Goal: Transaction & Acquisition: Purchase product/service

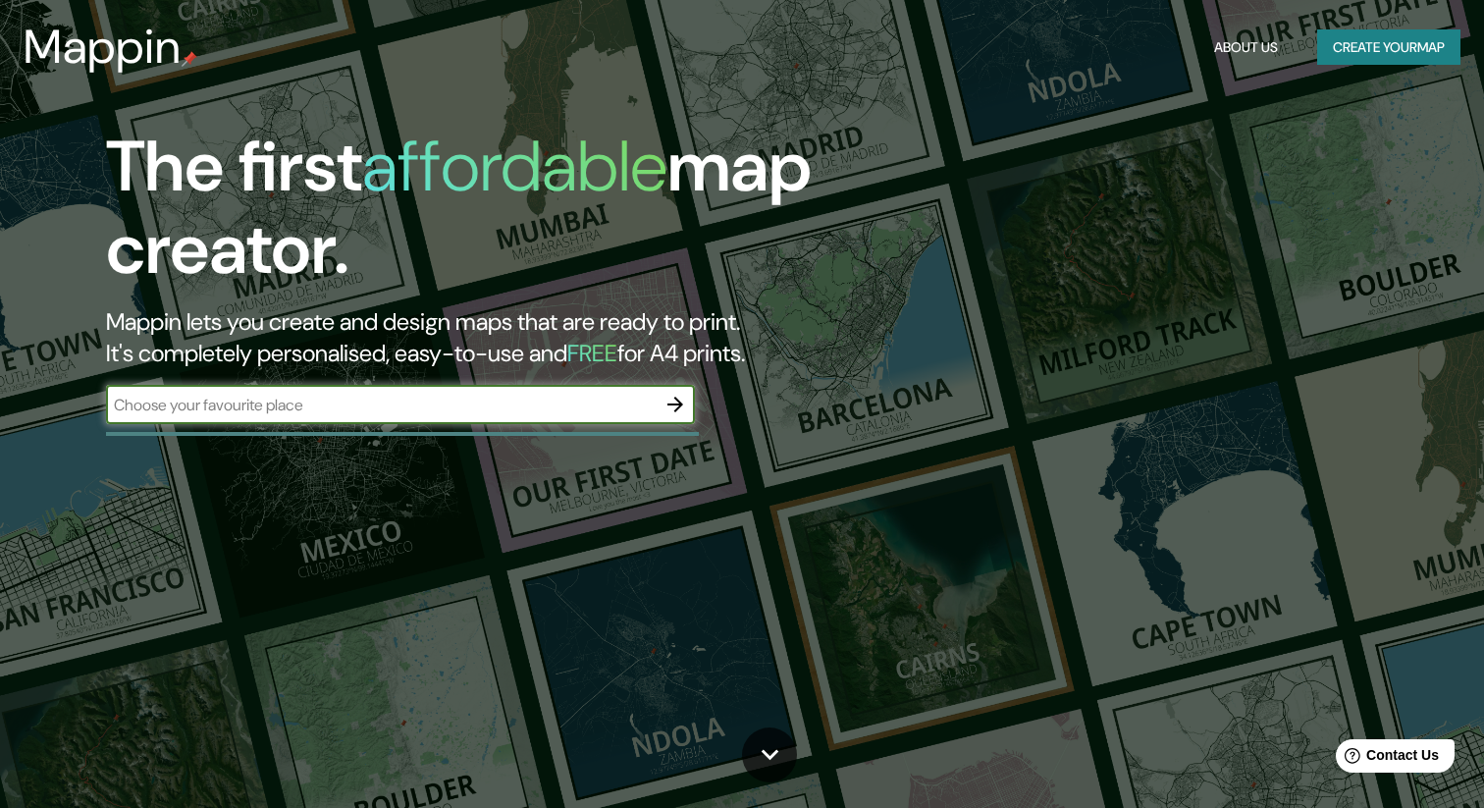
click at [543, 406] on input "text" at bounding box center [380, 404] width 549 height 23
click at [547, 401] on input "text" at bounding box center [380, 404] width 549 height 23
type input "[GEOGRAPHIC_DATA]"
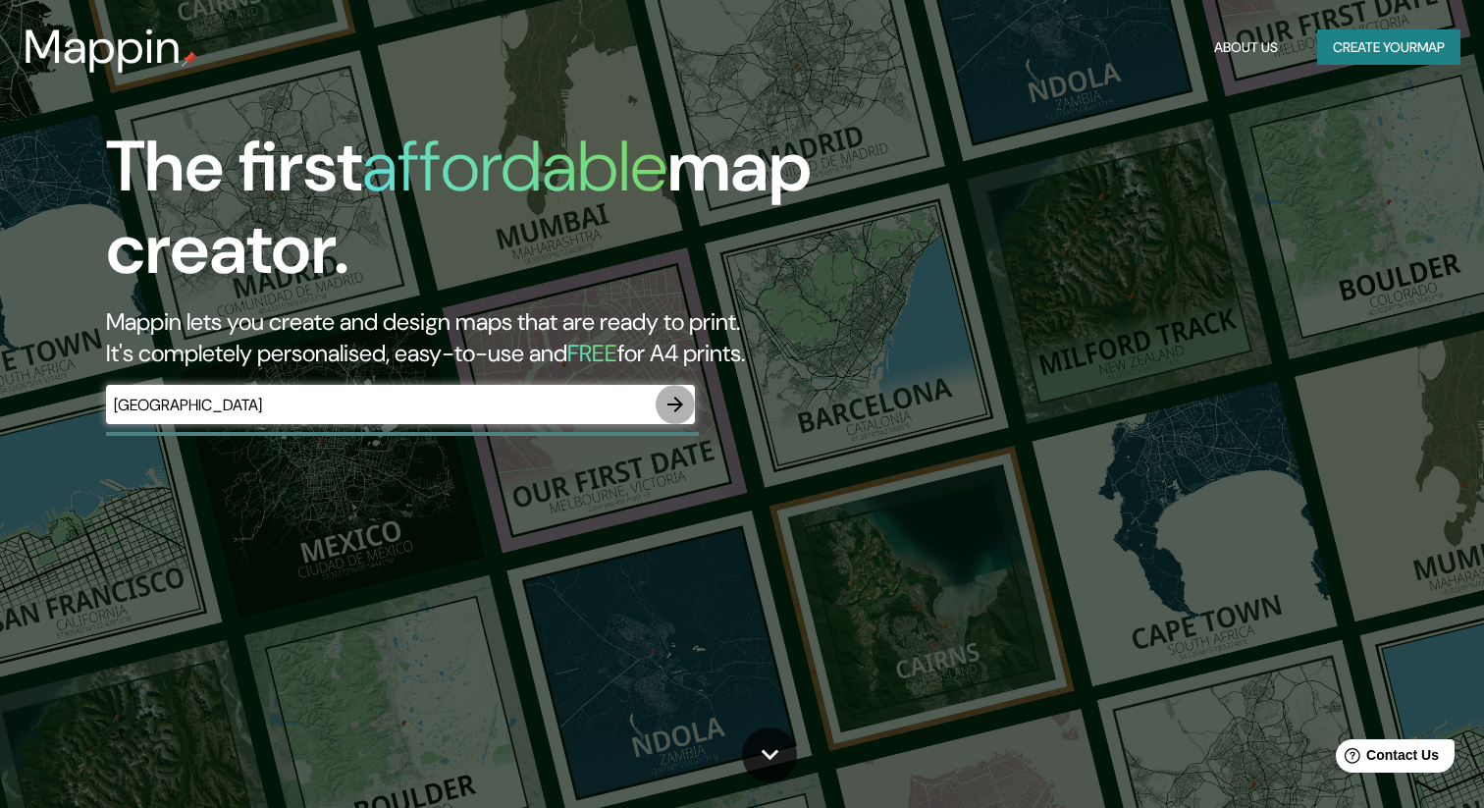
drag, startPoint x: 675, startPoint y: 400, endPoint x: 909, endPoint y: 439, distance: 236.6
click at [675, 401] on icon "button" at bounding box center [675, 404] width 24 height 24
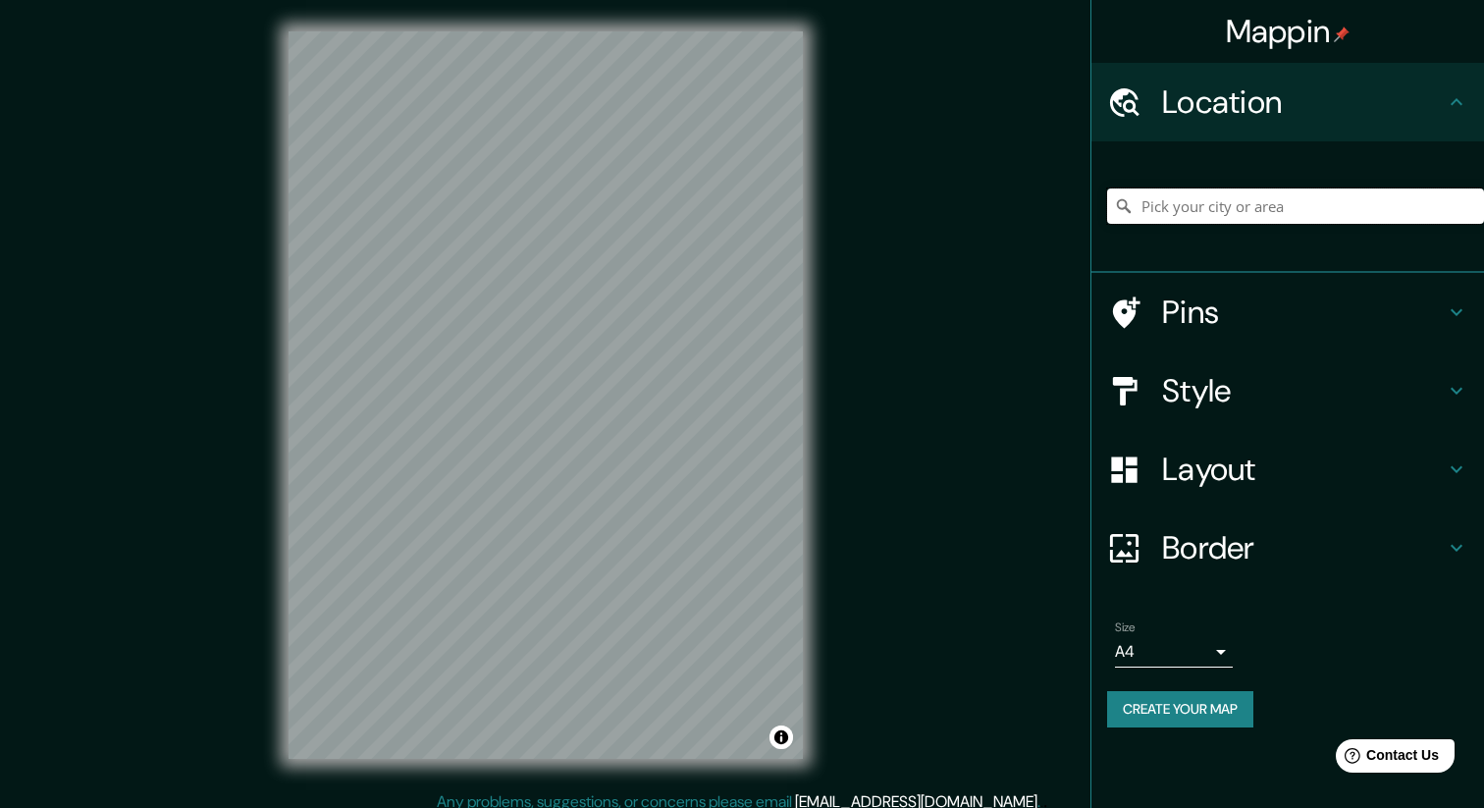
click at [1225, 214] on input "Pick your city or area" at bounding box center [1295, 205] width 377 height 35
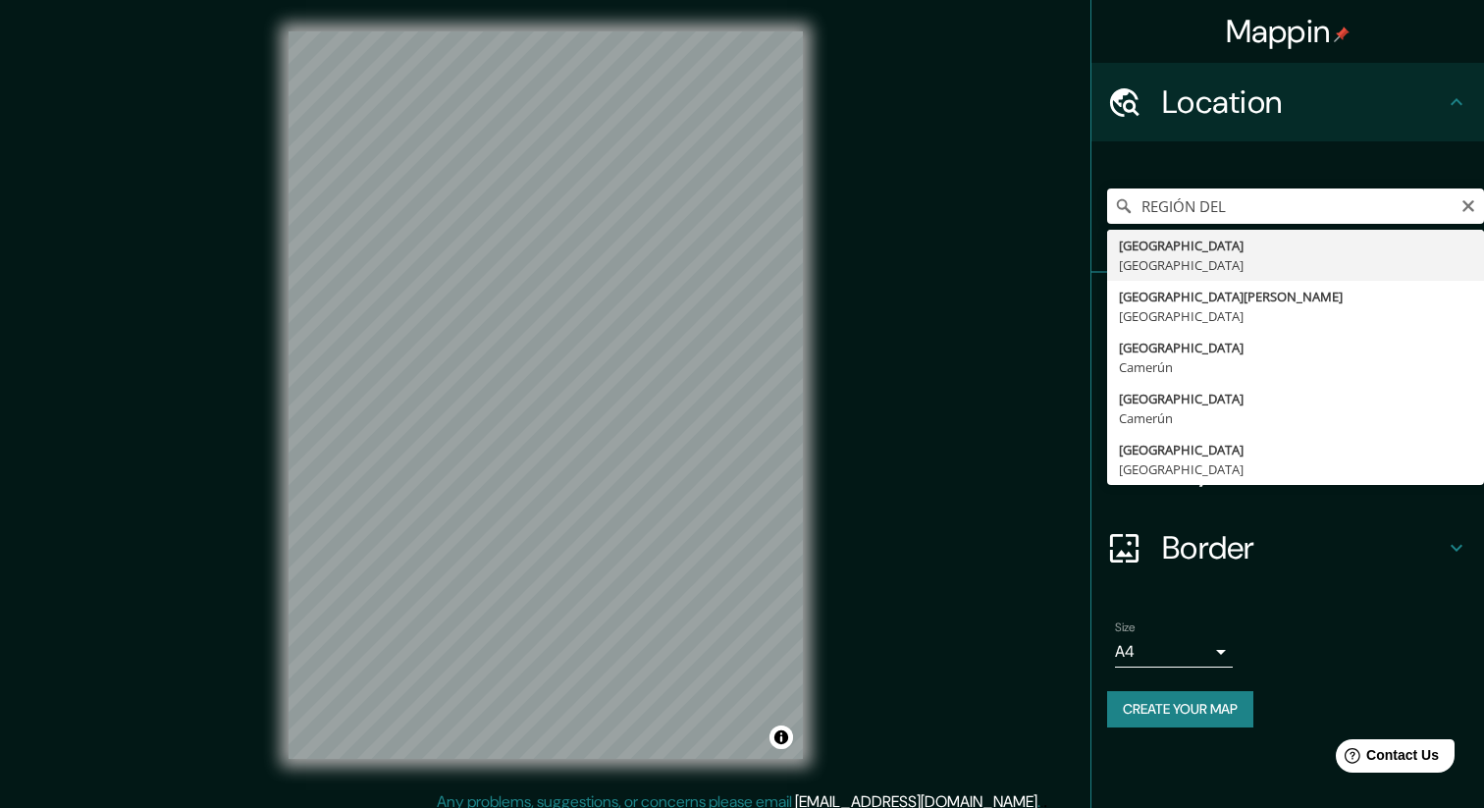
type input "[GEOGRAPHIC_DATA], [GEOGRAPHIC_DATA]"
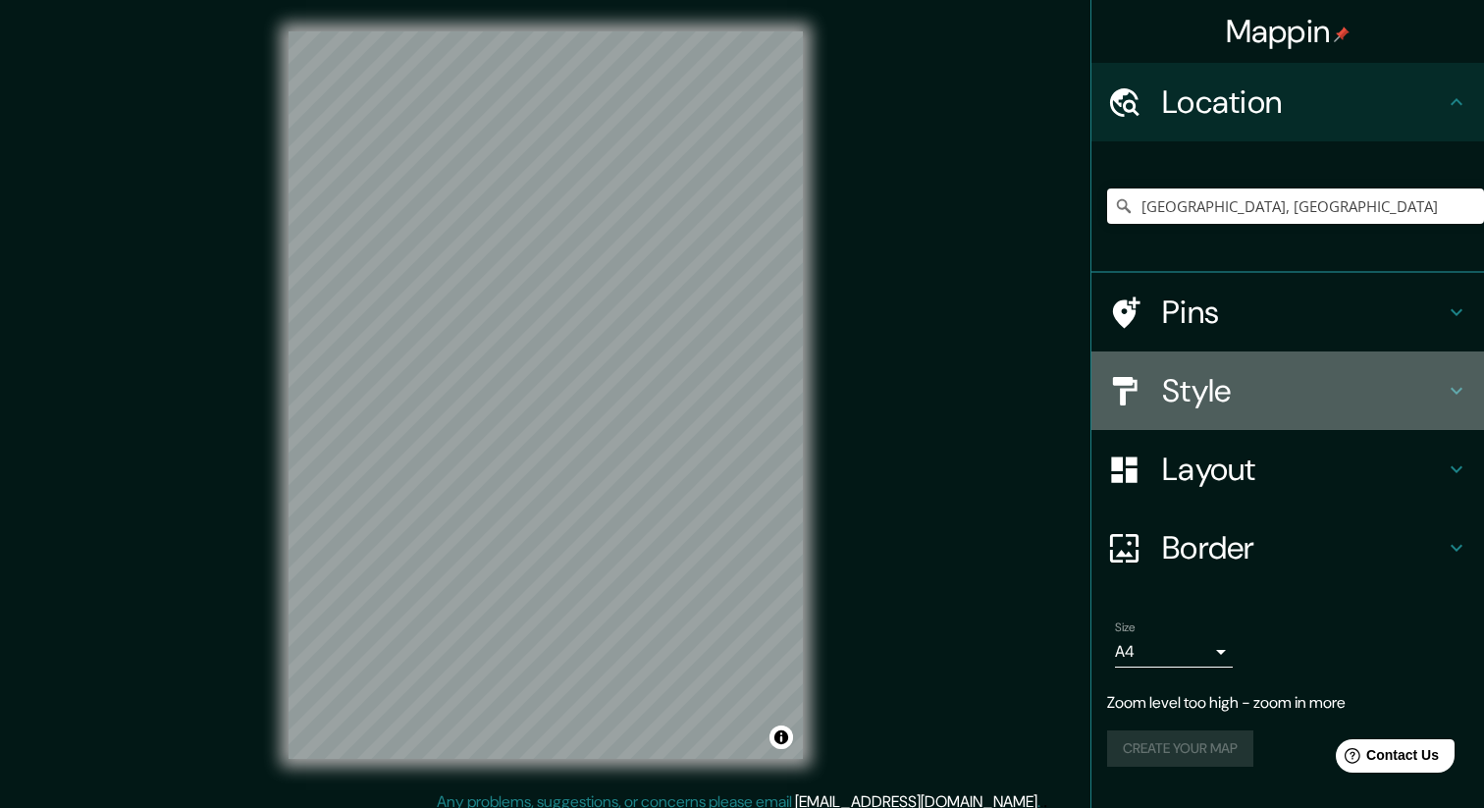
click at [1228, 396] on h4 "Style" at bounding box center [1303, 390] width 283 height 39
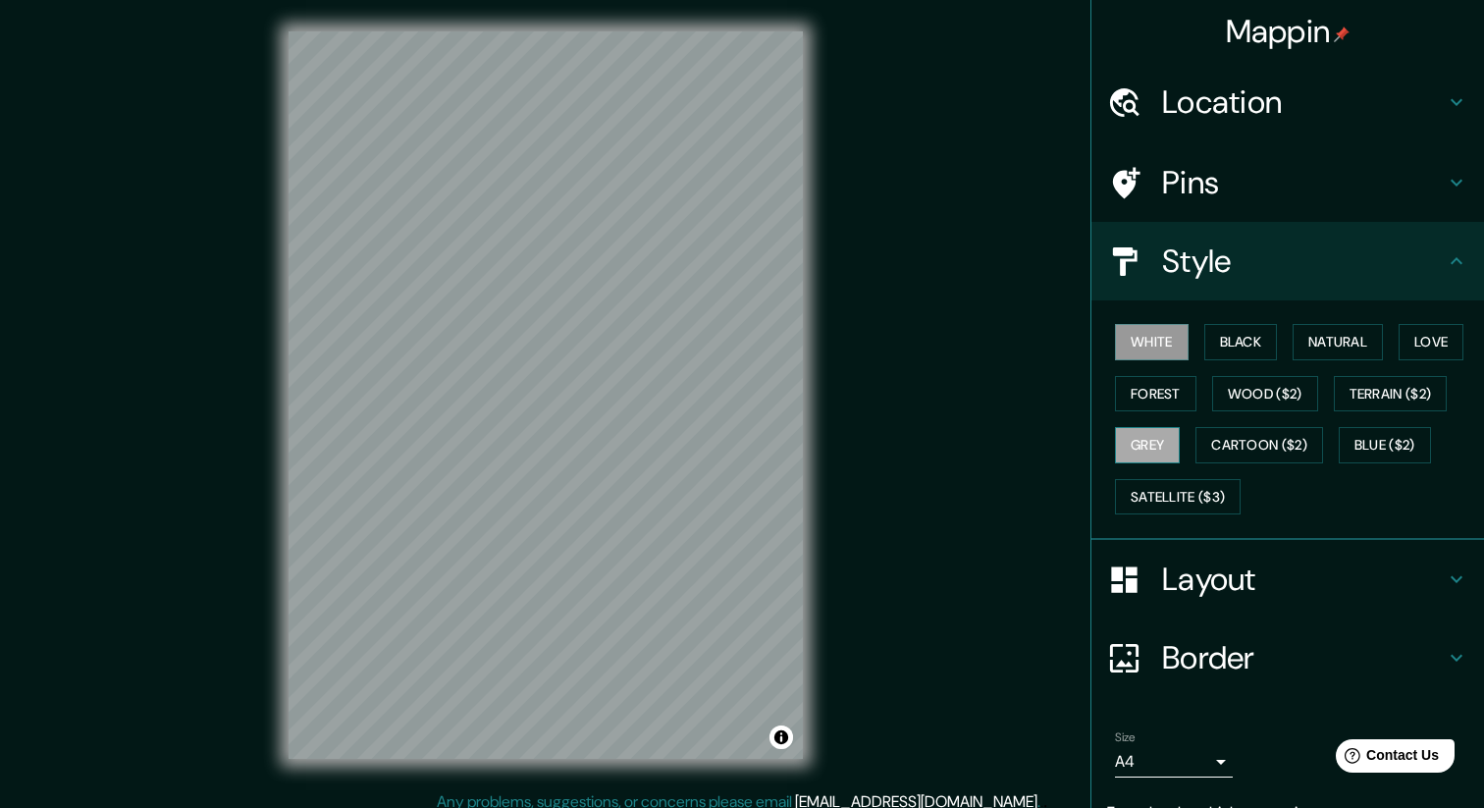
click at [1157, 450] on button "Grey" at bounding box center [1147, 445] width 65 height 36
click at [1153, 393] on button "Forest" at bounding box center [1155, 394] width 81 height 36
click at [1157, 356] on button "White" at bounding box center [1152, 342] width 74 height 36
click at [1339, 336] on button "Natural" at bounding box center [1337, 342] width 90 height 36
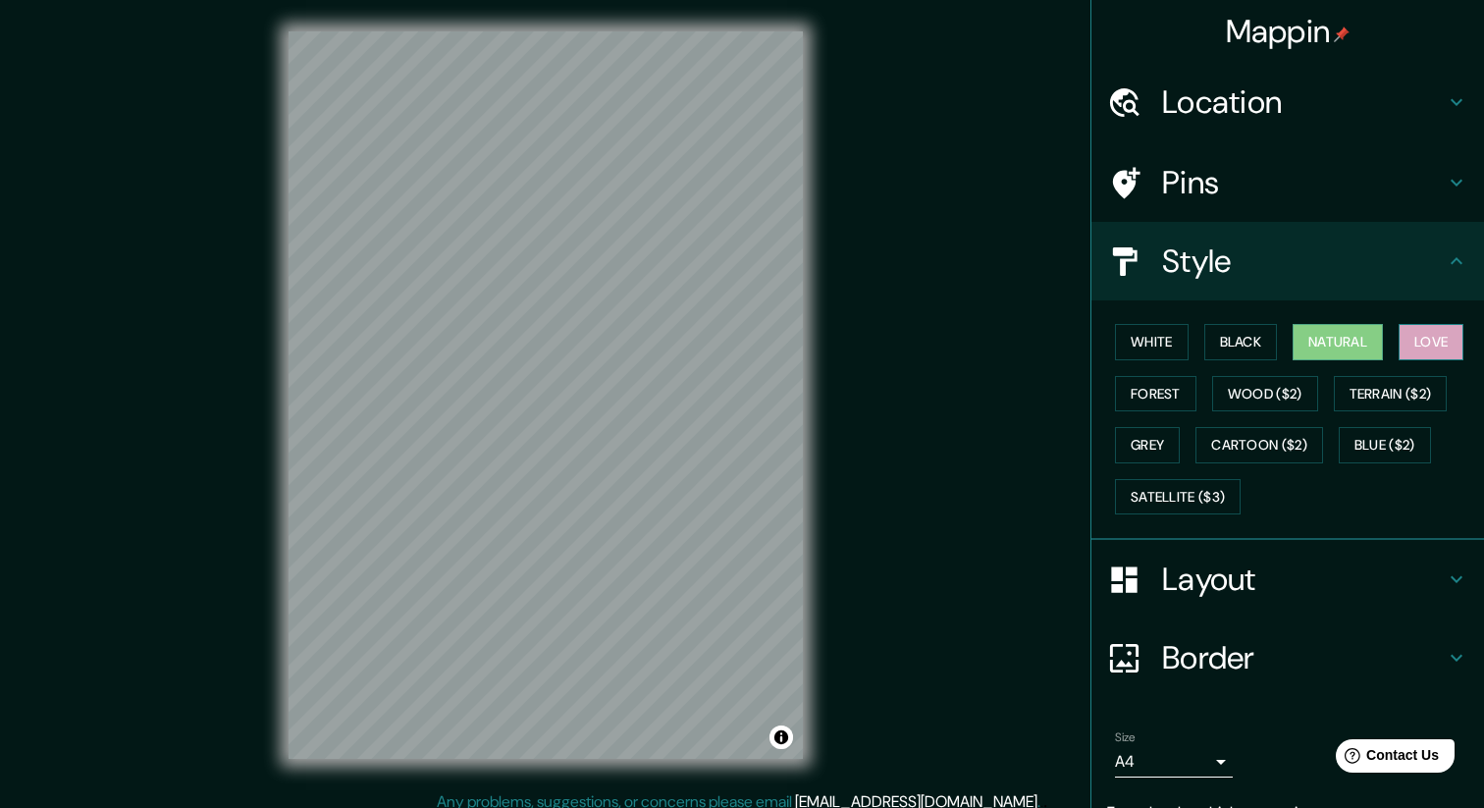
click at [1428, 338] on button "Love" at bounding box center [1430, 342] width 65 height 36
click at [1436, 385] on button "Terrain ($2)" at bounding box center [1390, 394] width 114 height 36
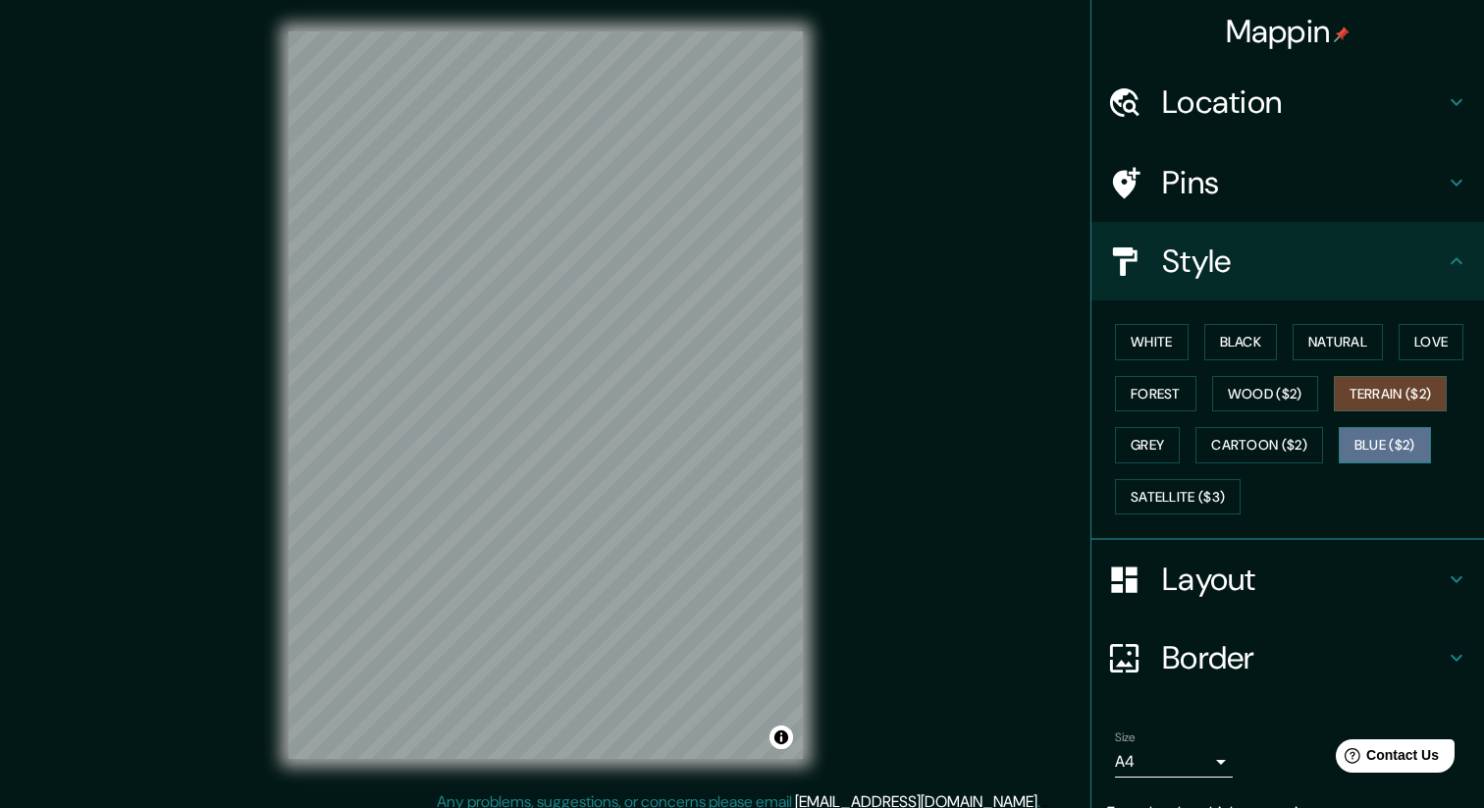
drag, startPoint x: 1413, startPoint y: 445, endPoint x: 1413, endPoint y: 458, distance: 12.8
click at [1413, 445] on button "Blue ($2)" at bounding box center [1384, 445] width 92 height 36
click at [1250, 351] on button "Black" at bounding box center [1241, 342] width 74 height 36
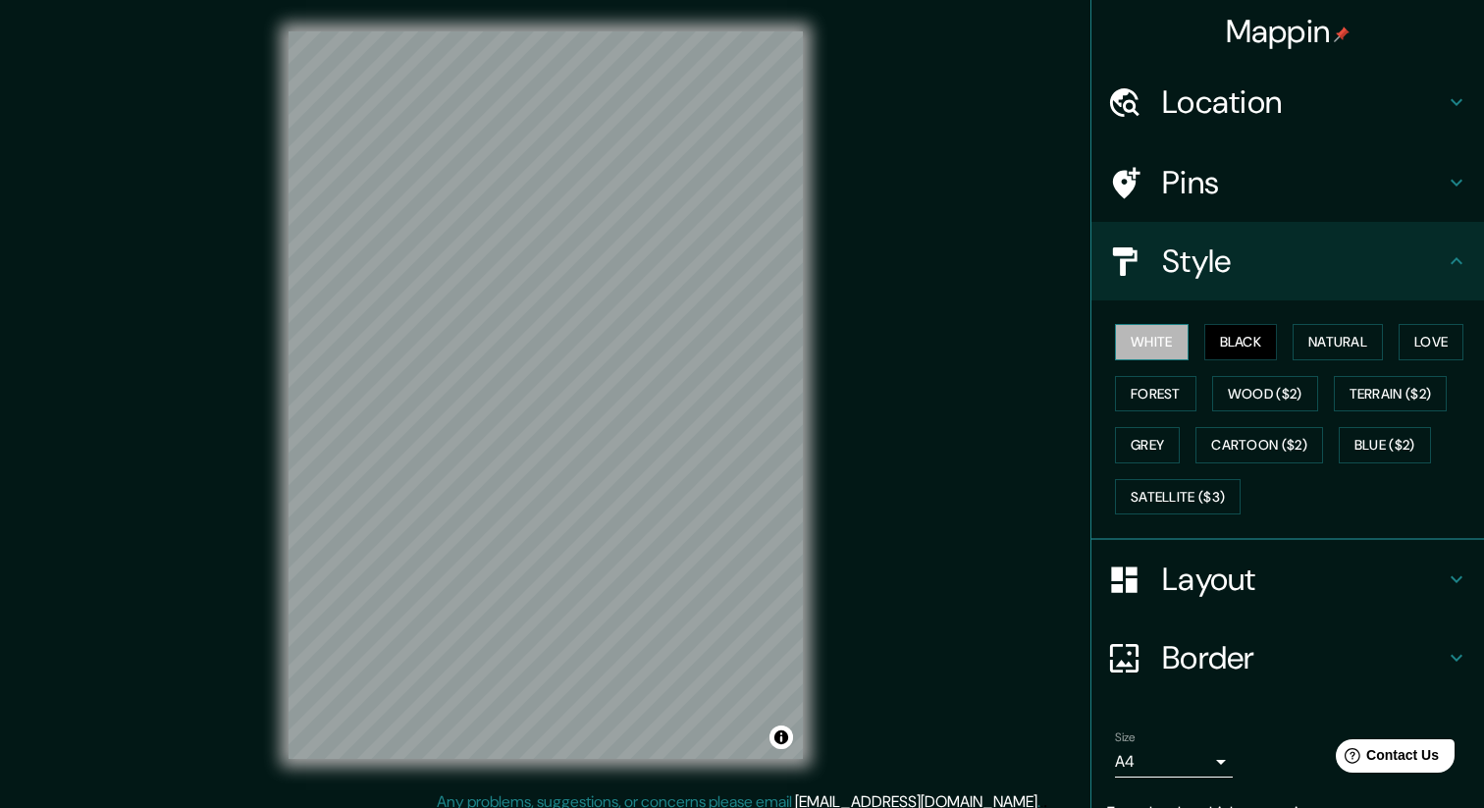
click at [1180, 347] on button "White" at bounding box center [1152, 342] width 74 height 36
click at [1155, 449] on button "Grey" at bounding box center [1147, 445] width 65 height 36
click at [1141, 345] on button "White" at bounding box center [1152, 342] width 74 height 36
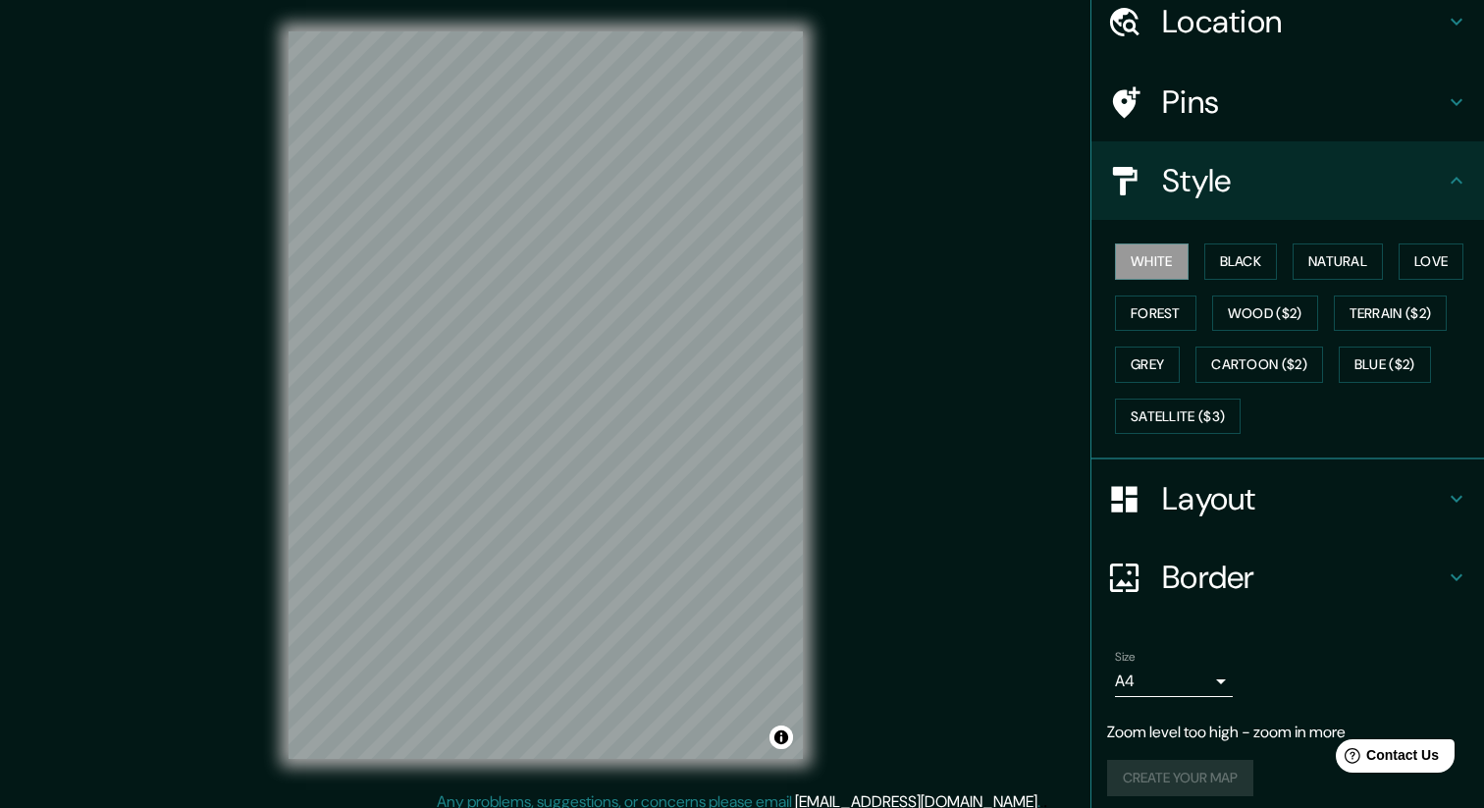
scroll to position [91, 0]
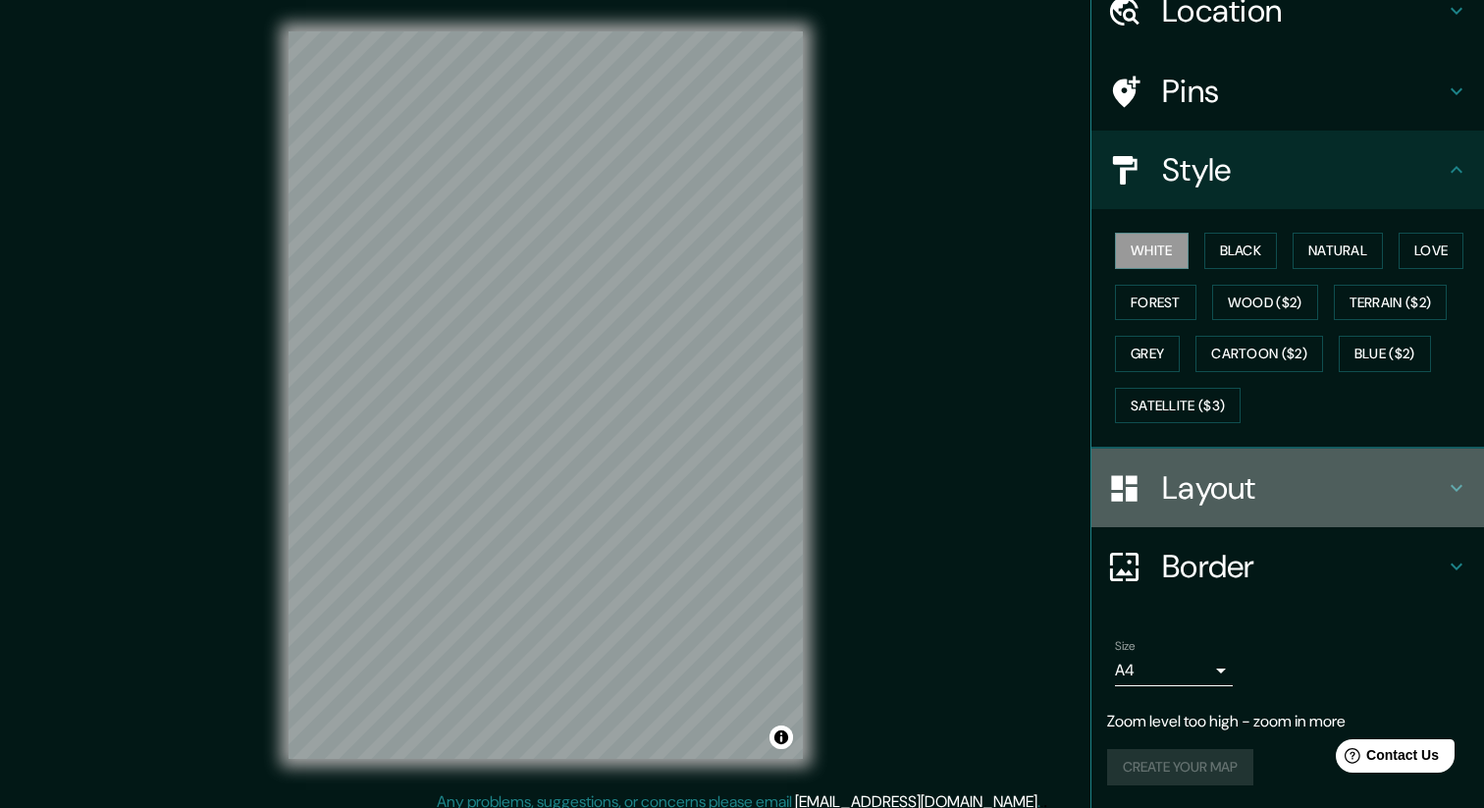
click at [1454, 490] on icon at bounding box center [1456, 488] width 24 height 24
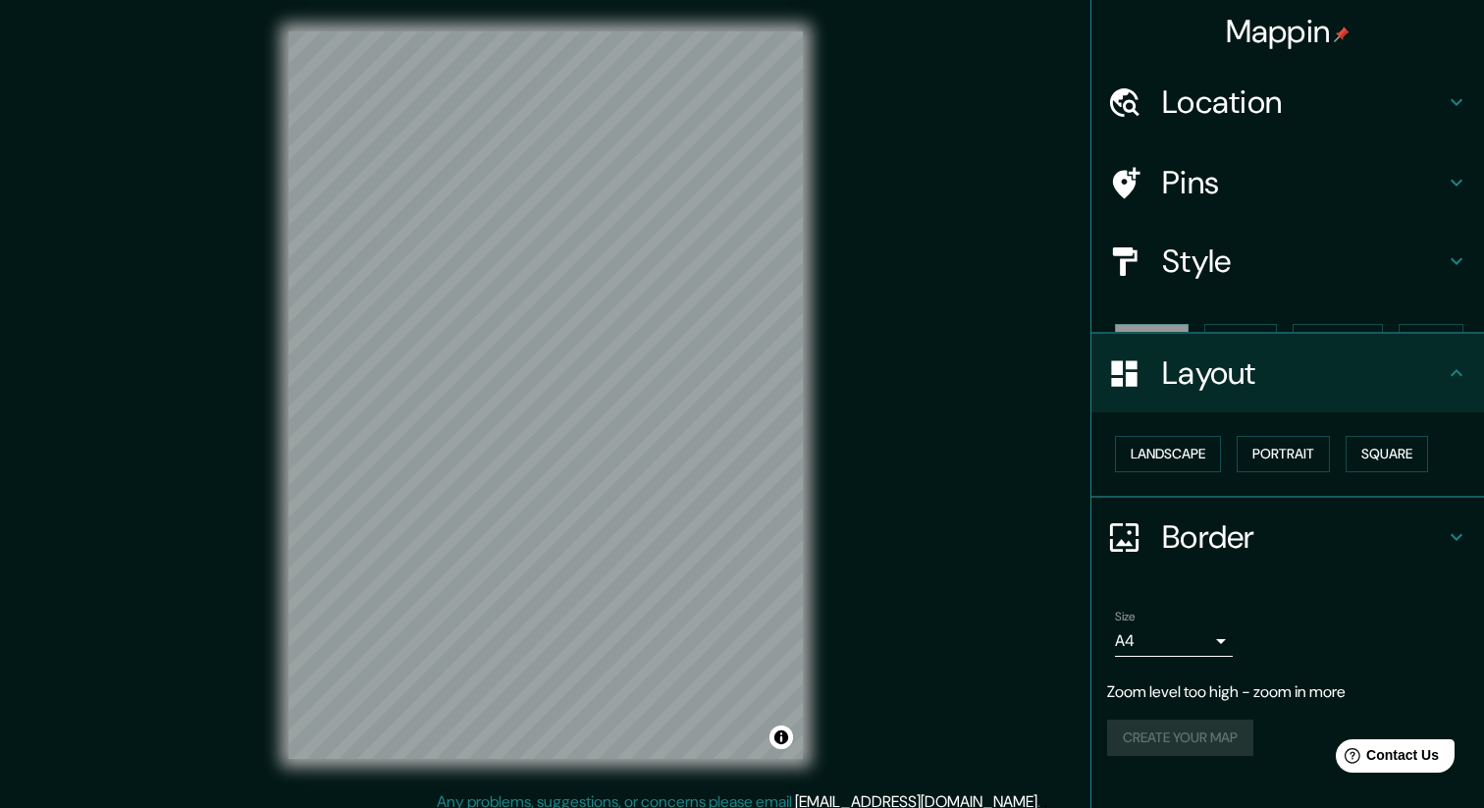
scroll to position [0, 0]
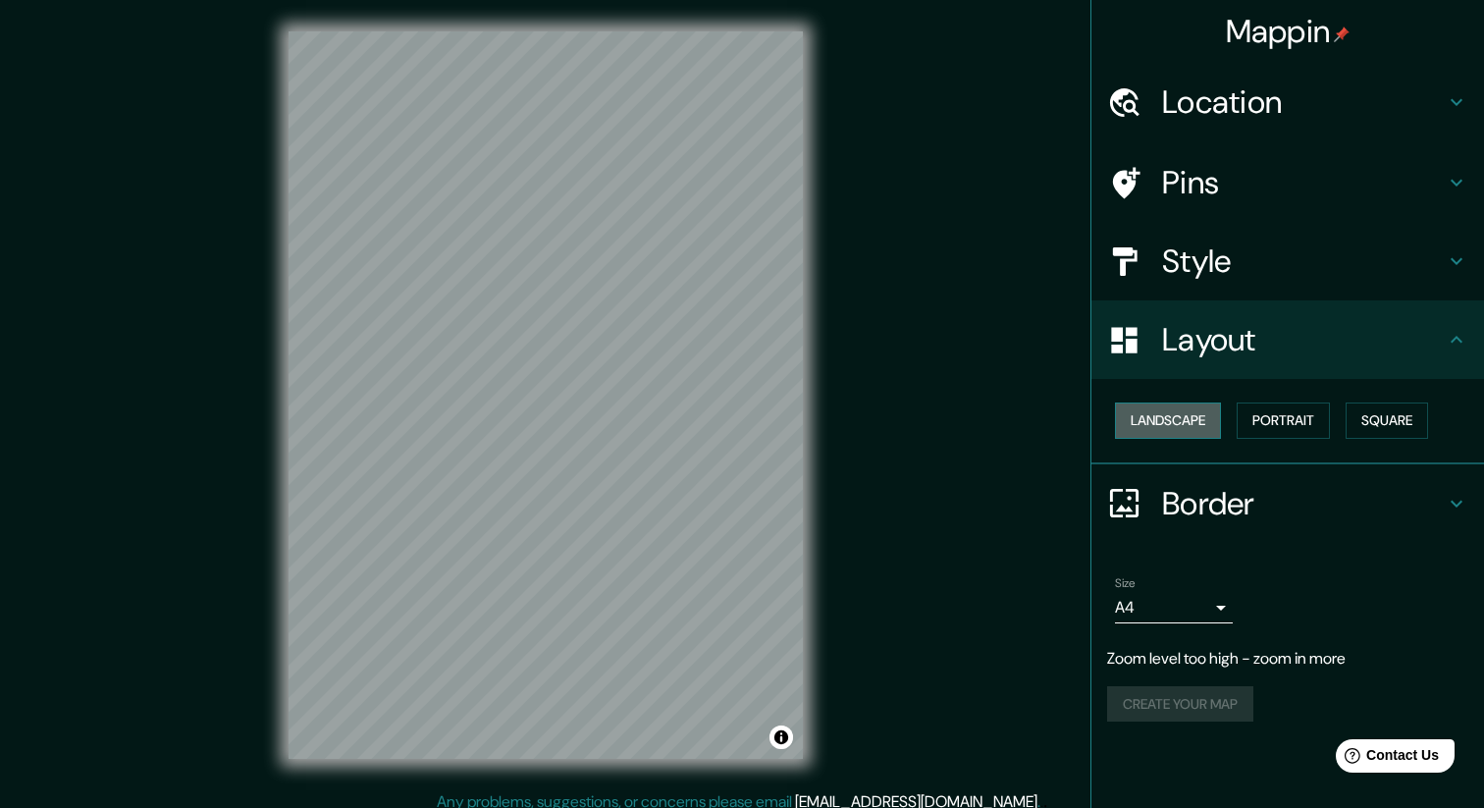
click at [1151, 424] on button "Landscape" at bounding box center [1168, 420] width 106 height 36
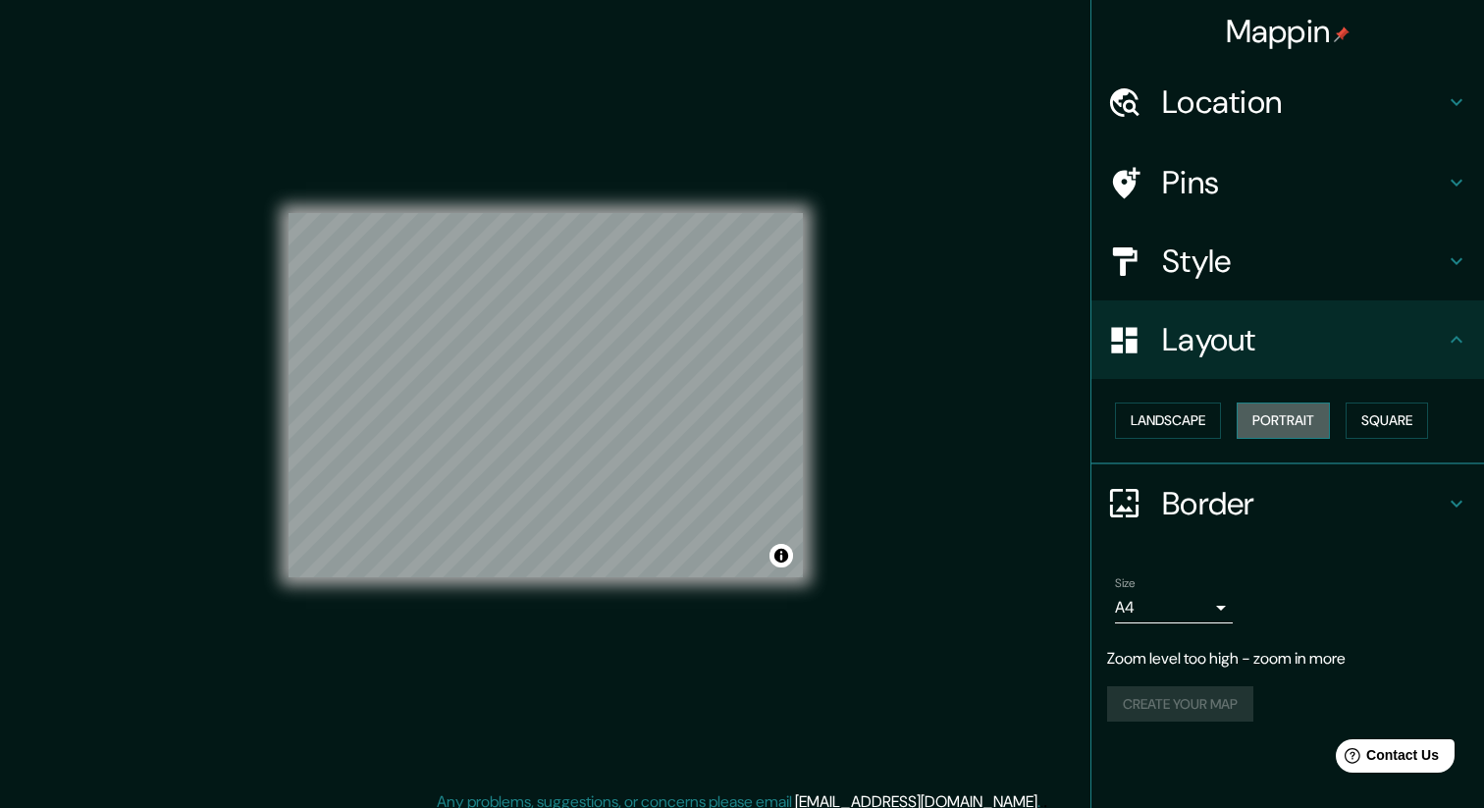
click at [1316, 423] on button "Portrait" at bounding box center [1282, 420] width 93 height 36
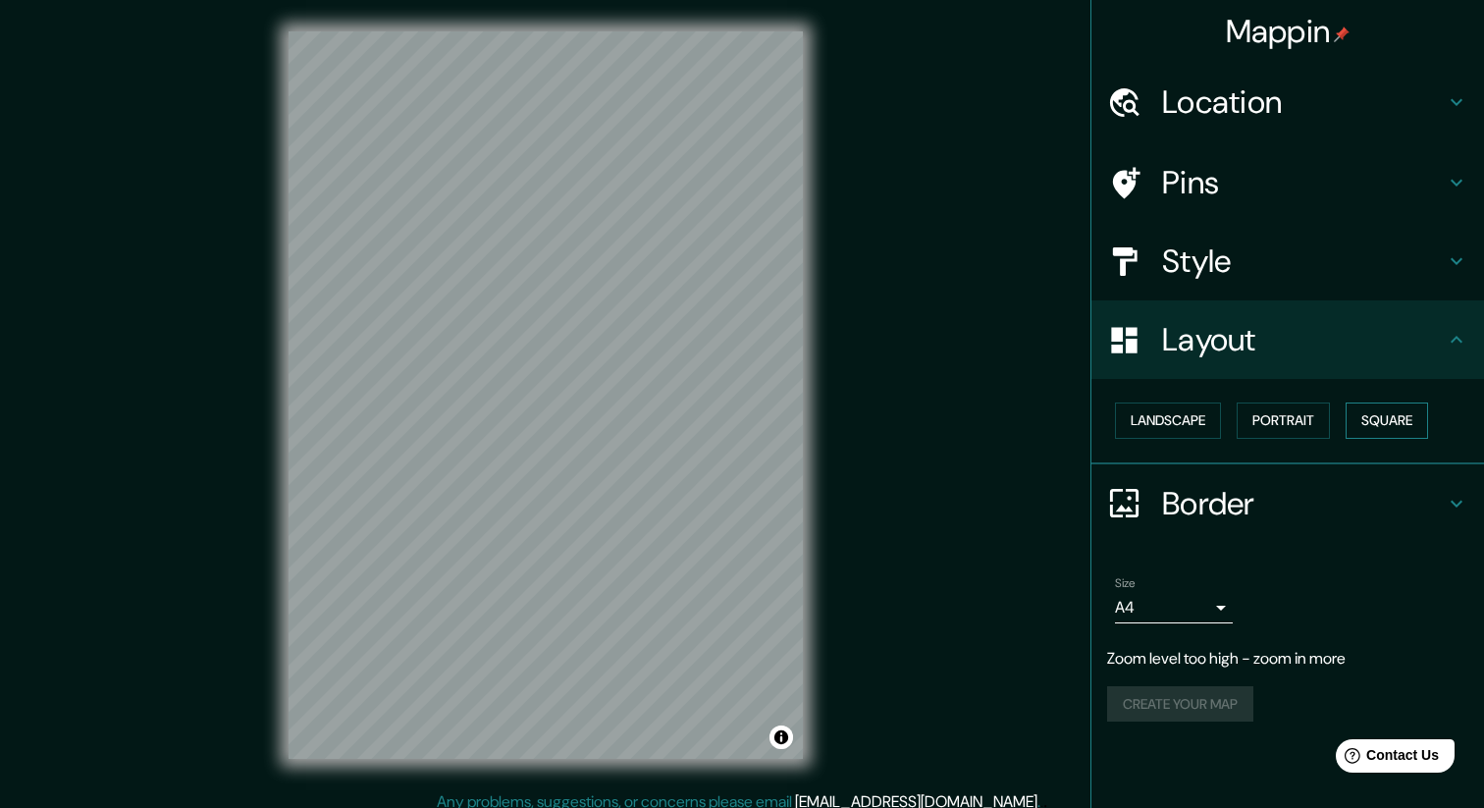
click at [1399, 422] on button "Square" at bounding box center [1386, 420] width 82 height 36
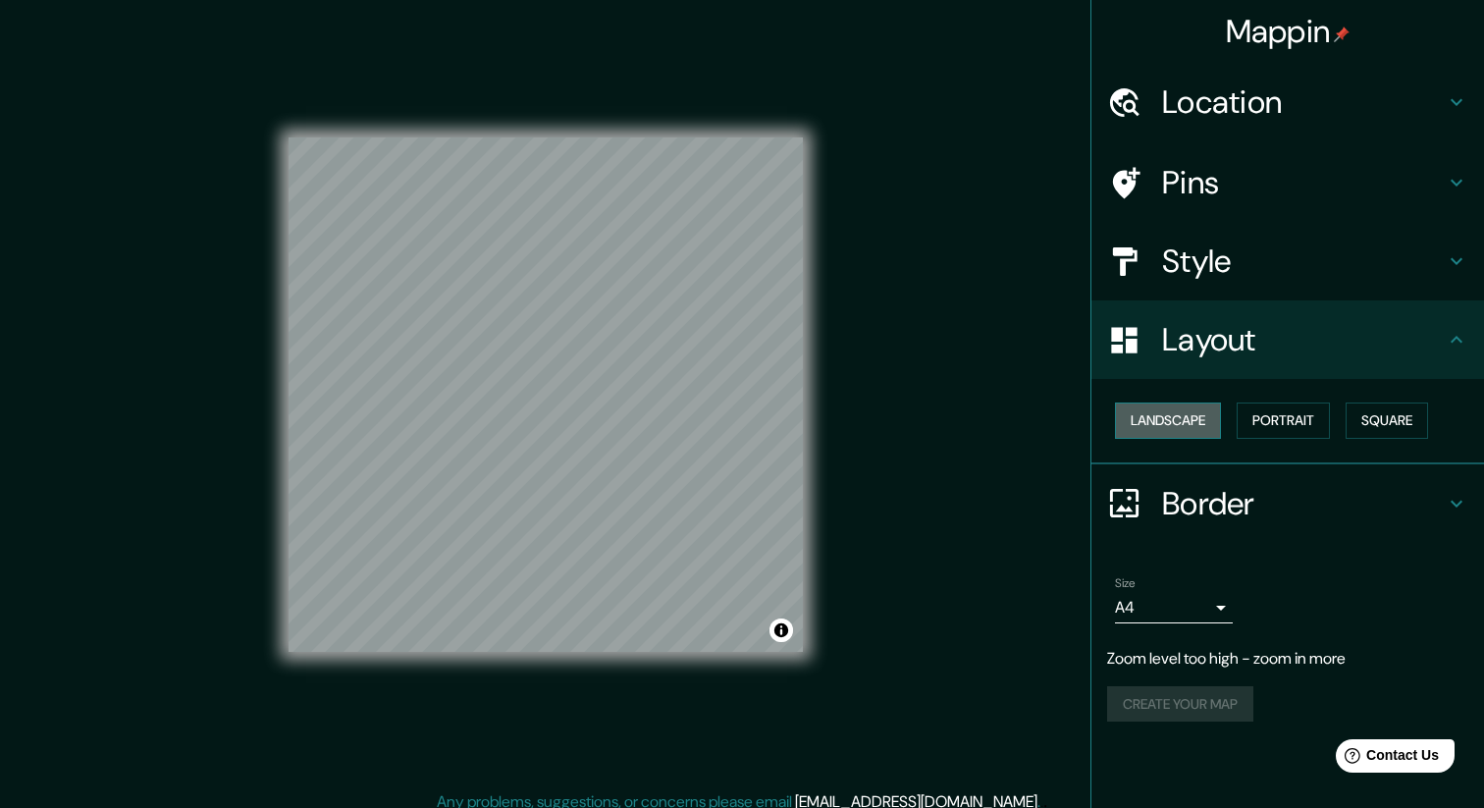
click at [1192, 426] on button "Landscape" at bounding box center [1168, 420] width 106 height 36
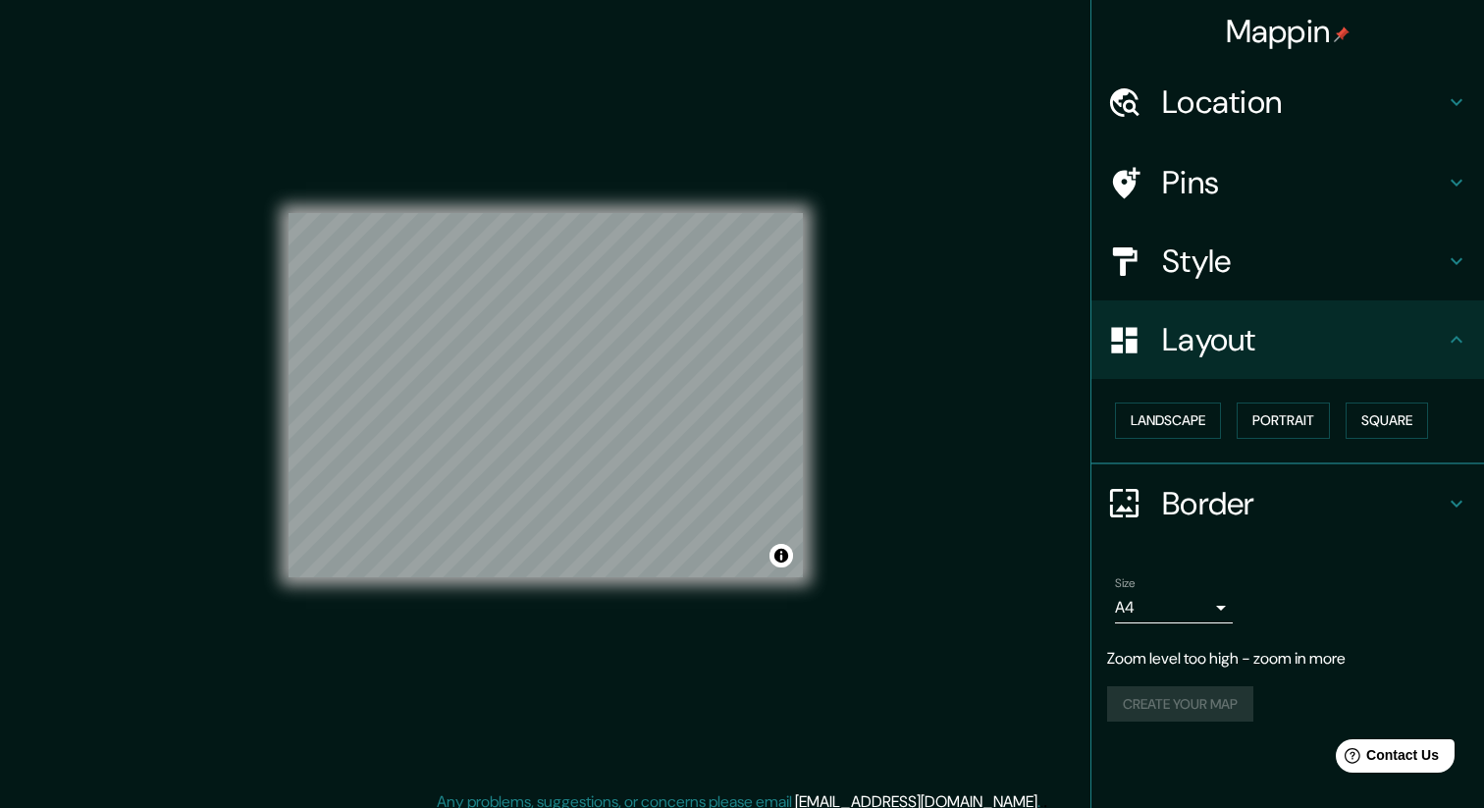
click at [1303, 657] on p "Zoom level too high - zoom in more" at bounding box center [1287, 659] width 361 height 24
click at [1180, 711] on div "Create your map" at bounding box center [1287, 704] width 361 height 36
drag, startPoint x: 1228, startPoint y: 660, endPoint x: 1304, endPoint y: 660, distance: 75.6
click at [1308, 659] on p "Zoom level too high - zoom in more" at bounding box center [1287, 659] width 361 height 24
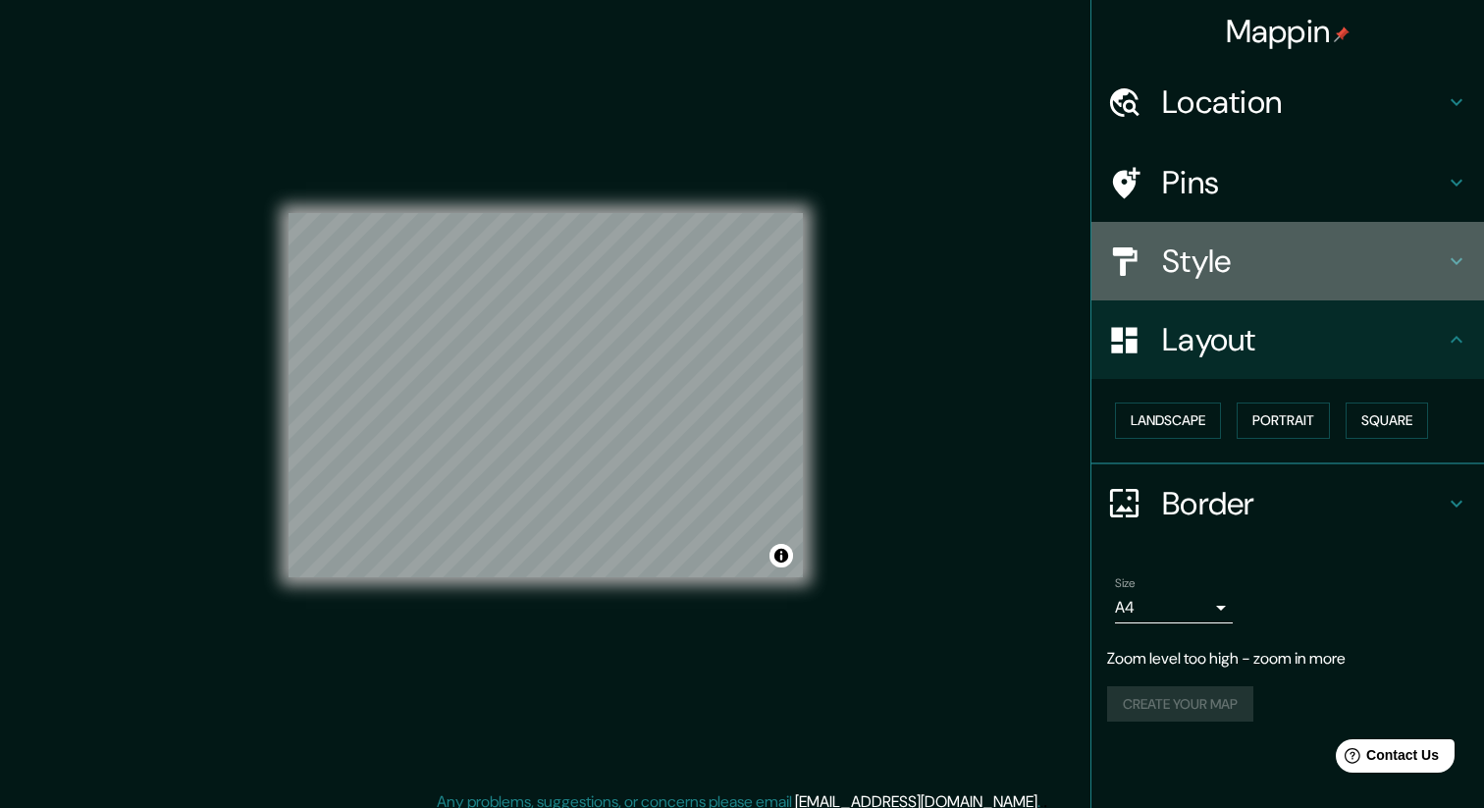
click at [1231, 273] on h4 "Style" at bounding box center [1303, 260] width 283 height 39
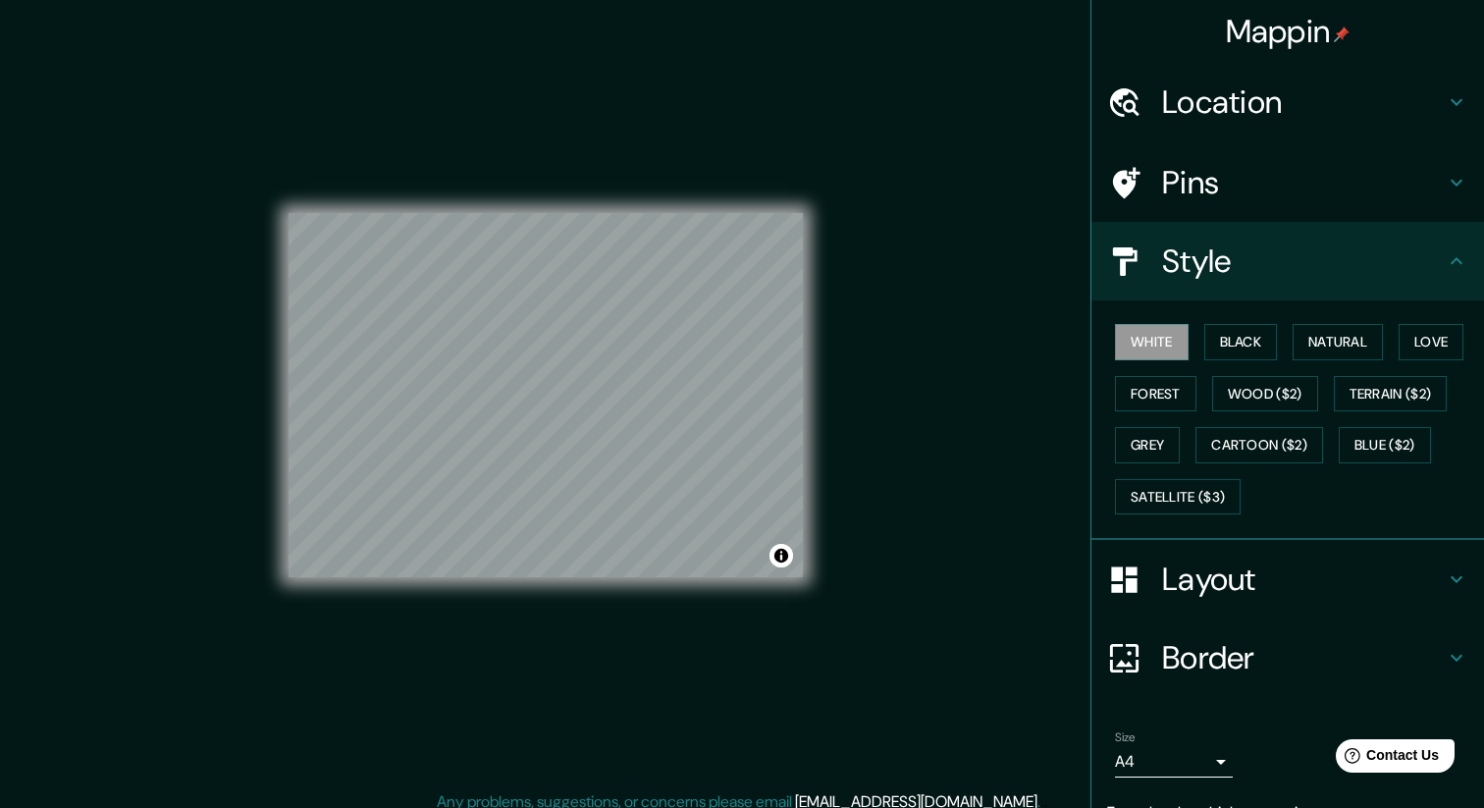
click at [1257, 170] on h4 "Pins" at bounding box center [1303, 182] width 283 height 39
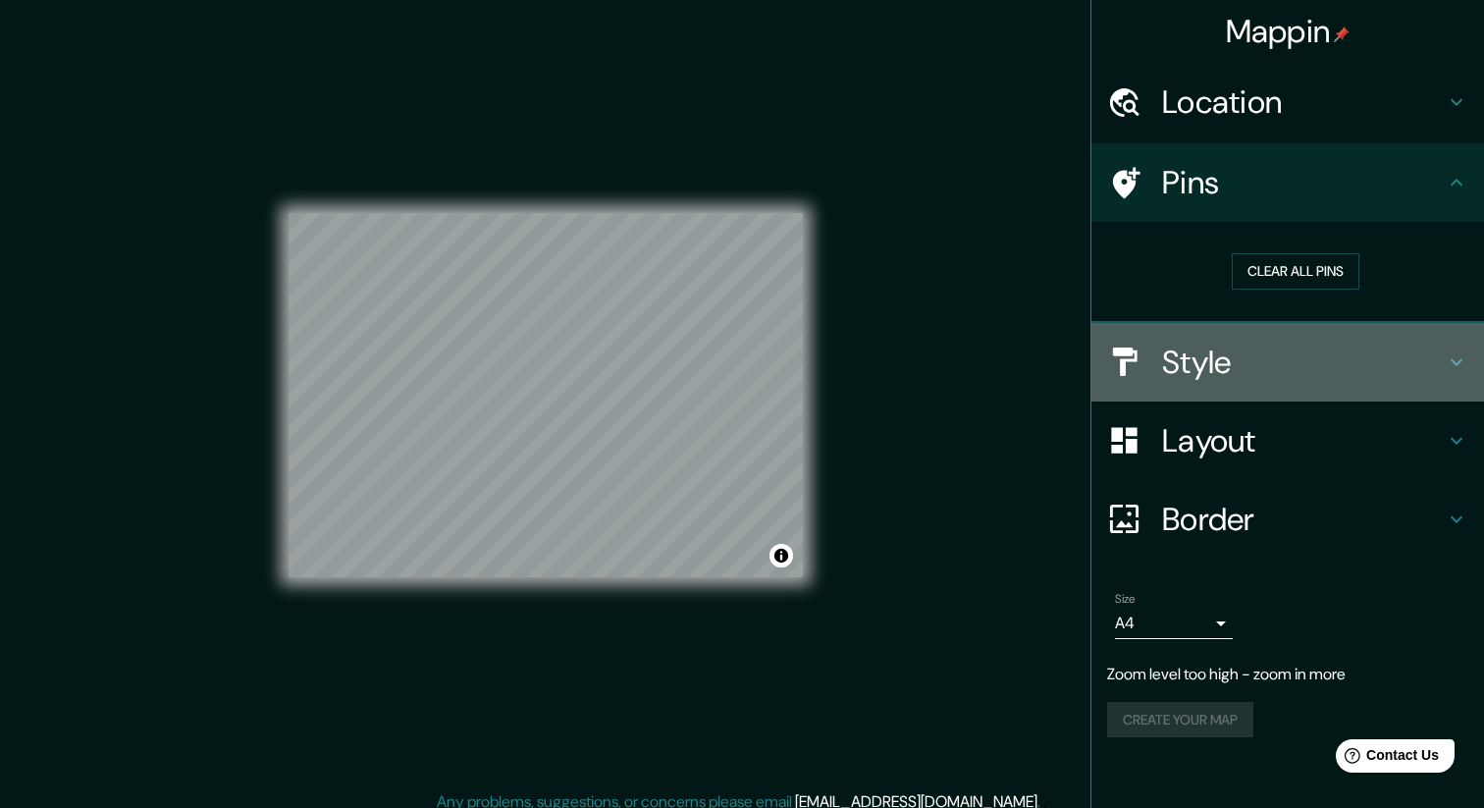
click at [1249, 373] on h4 "Style" at bounding box center [1303, 361] width 283 height 39
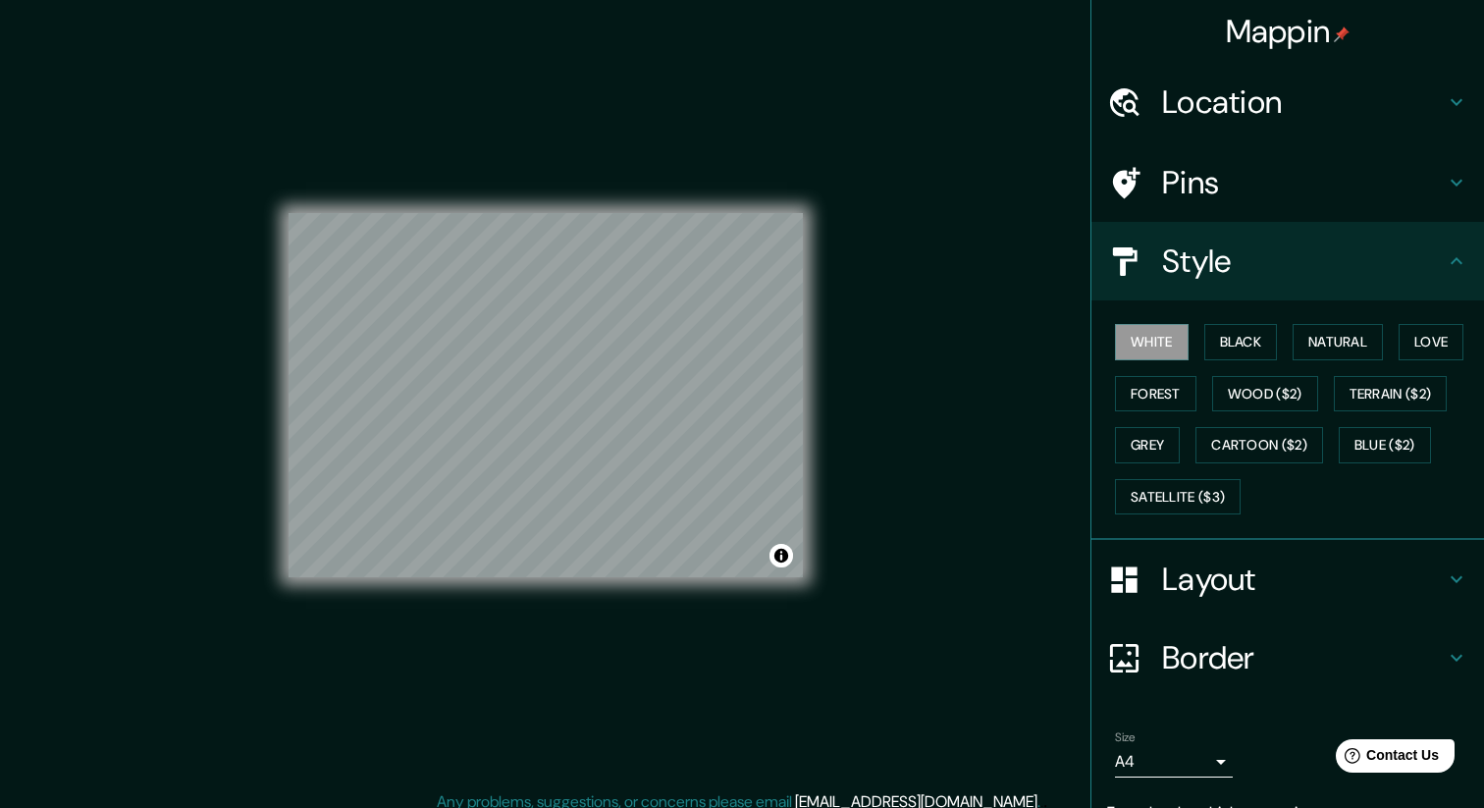
click at [1206, 597] on h4 "Layout" at bounding box center [1303, 578] width 283 height 39
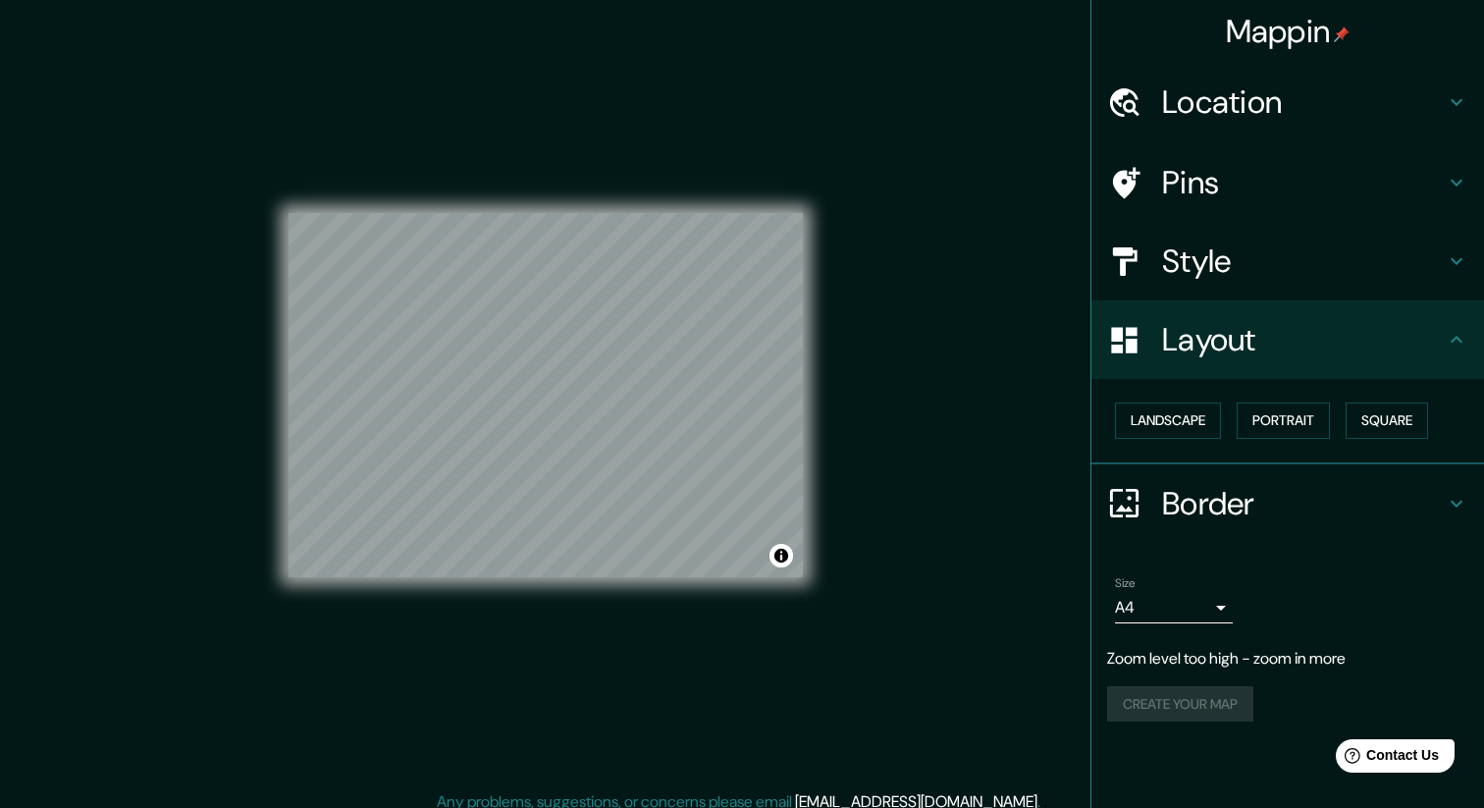
scroll to position [13, 0]
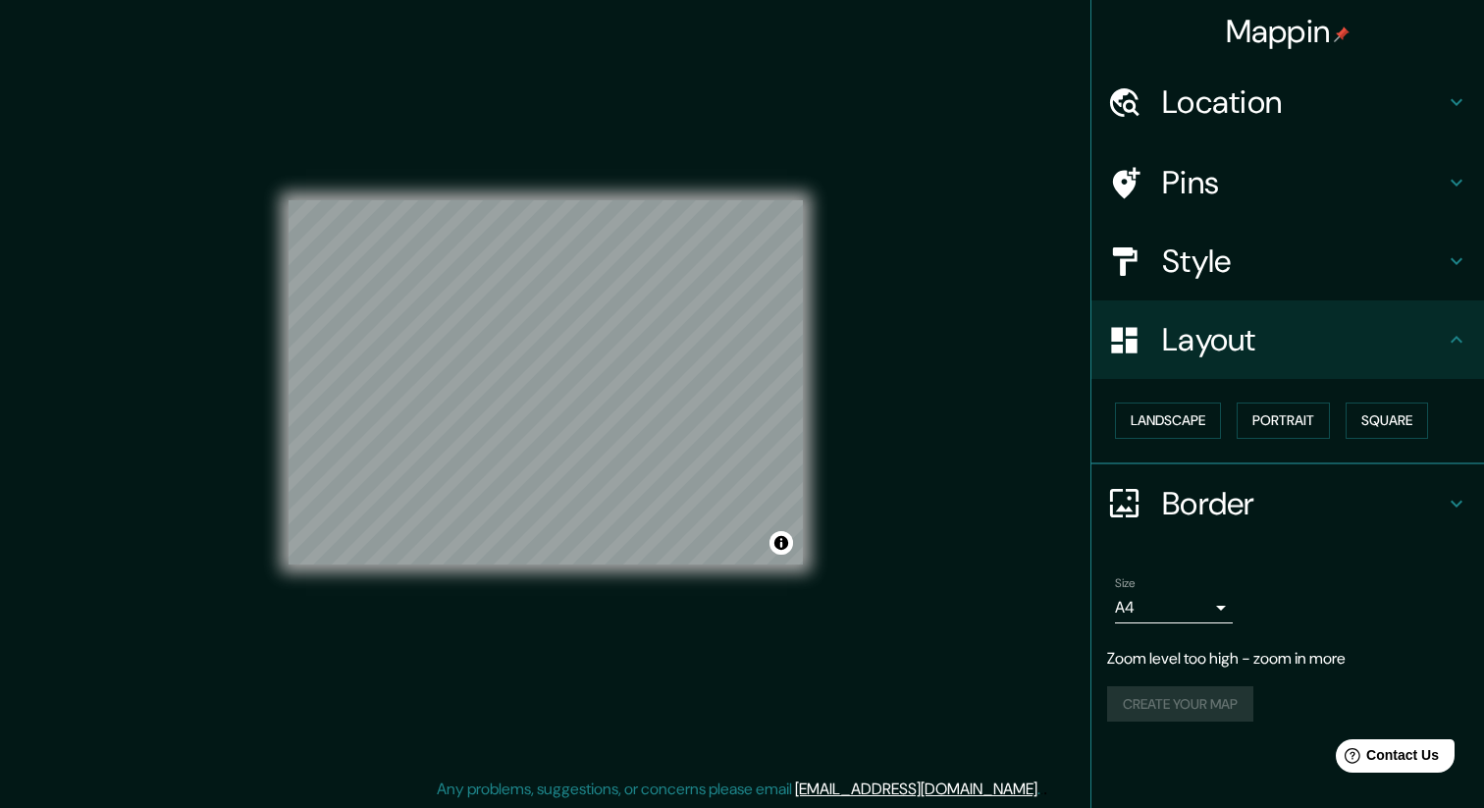
click at [1184, 612] on body "Mappin Location [GEOGRAPHIC_DATA], [GEOGRAPHIC_DATA] Pins Style Layout Landscap…" at bounding box center [742, 391] width 1484 height 808
click at [1184, 612] on div at bounding box center [742, 404] width 1484 height 808
click at [1220, 277] on h4 "Style" at bounding box center [1303, 260] width 283 height 39
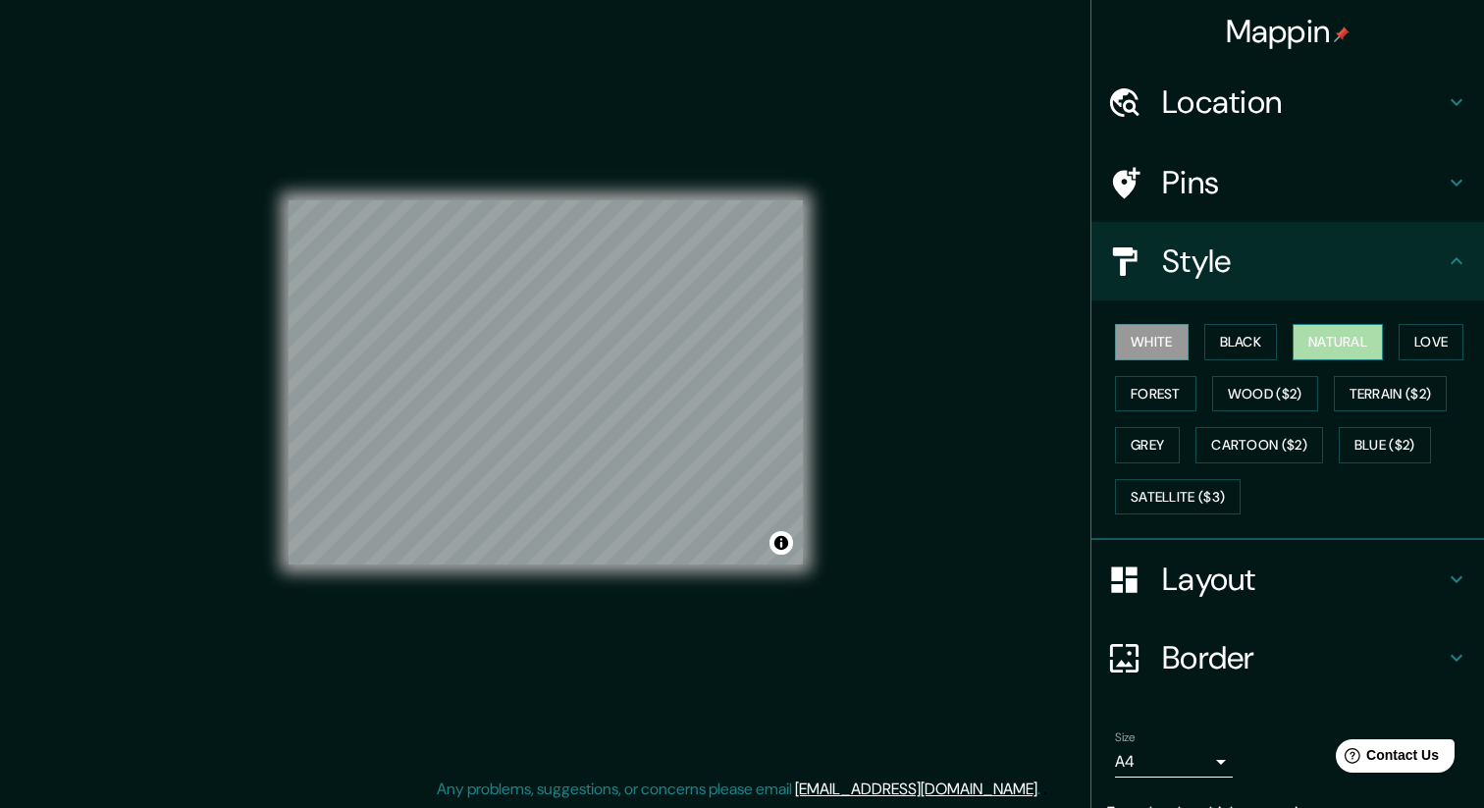
click at [1357, 343] on button "Natural" at bounding box center [1337, 342] width 90 height 36
click at [1378, 454] on button "Blue ($2)" at bounding box center [1384, 445] width 92 height 36
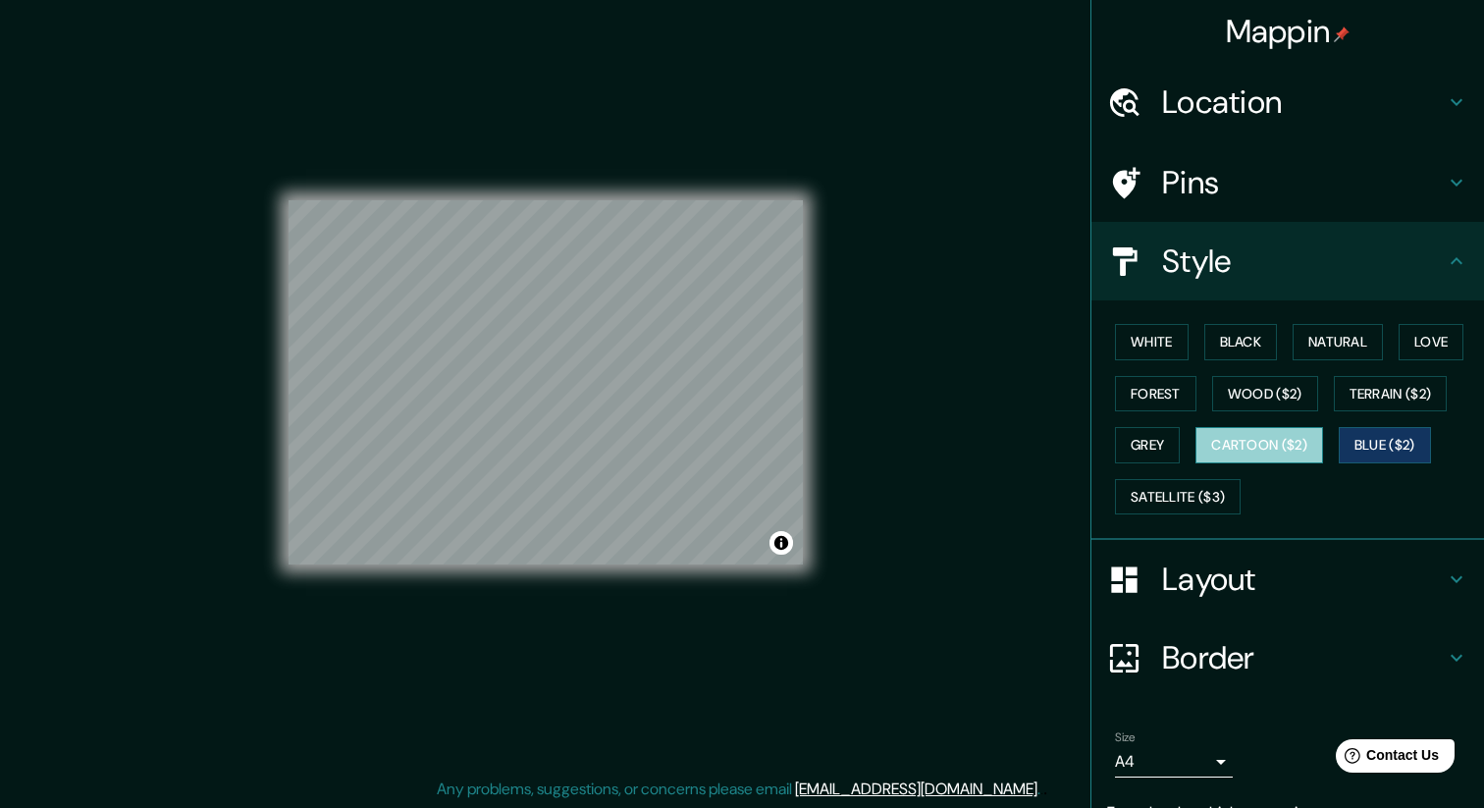
click at [1294, 452] on button "Cartoon ($2)" at bounding box center [1259, 445] width 128 height 36
click at [1148, 451] on button "Grey" at bounding box center [1147, 445] width 65 height 36
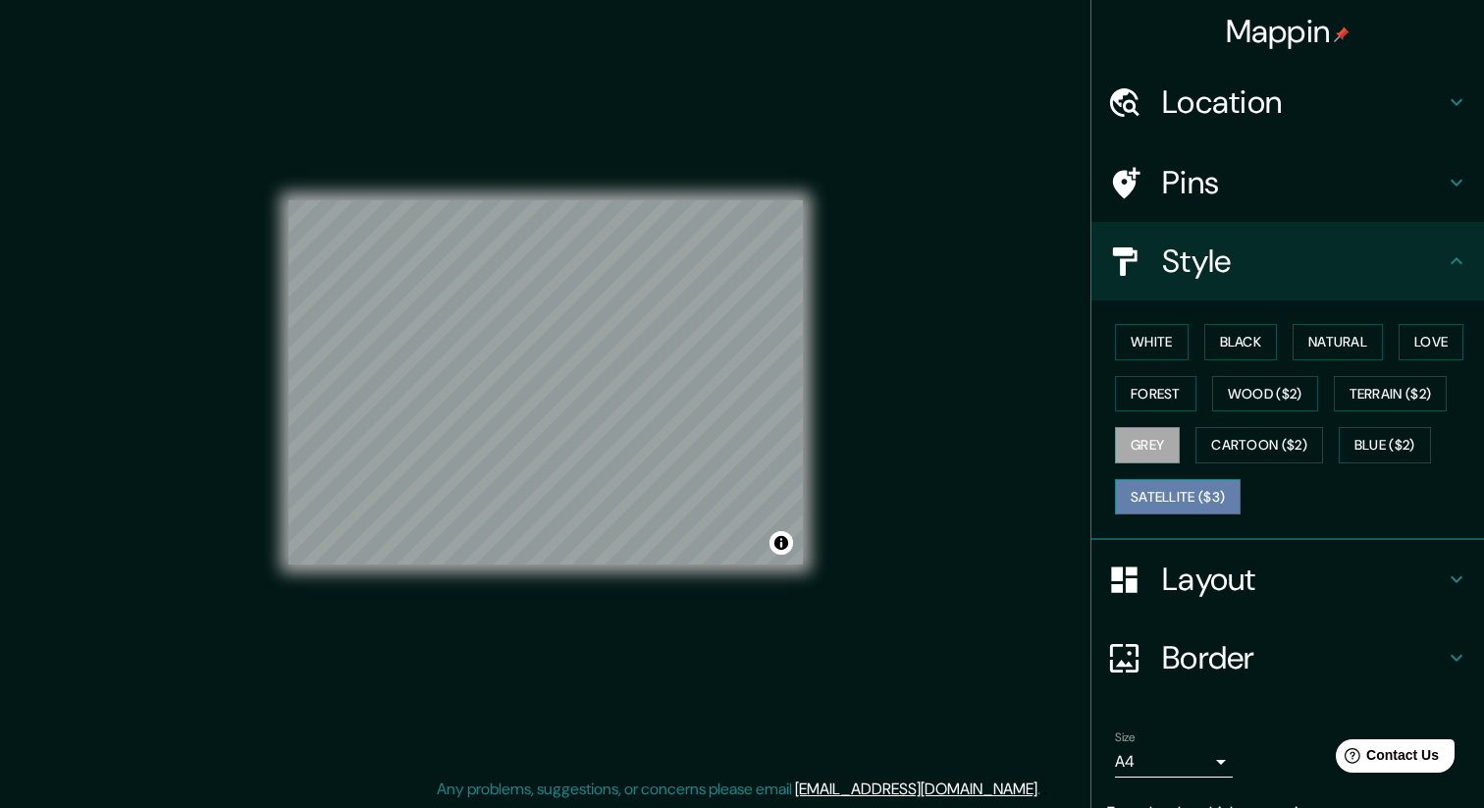
click at [1163, 488] on button "Satellite ($3)" at bounding box center [1178, 497] width 126 height 36
click at [1134, 399] on button "Forest" at bounding box center [1155, 394] width 81 height 36
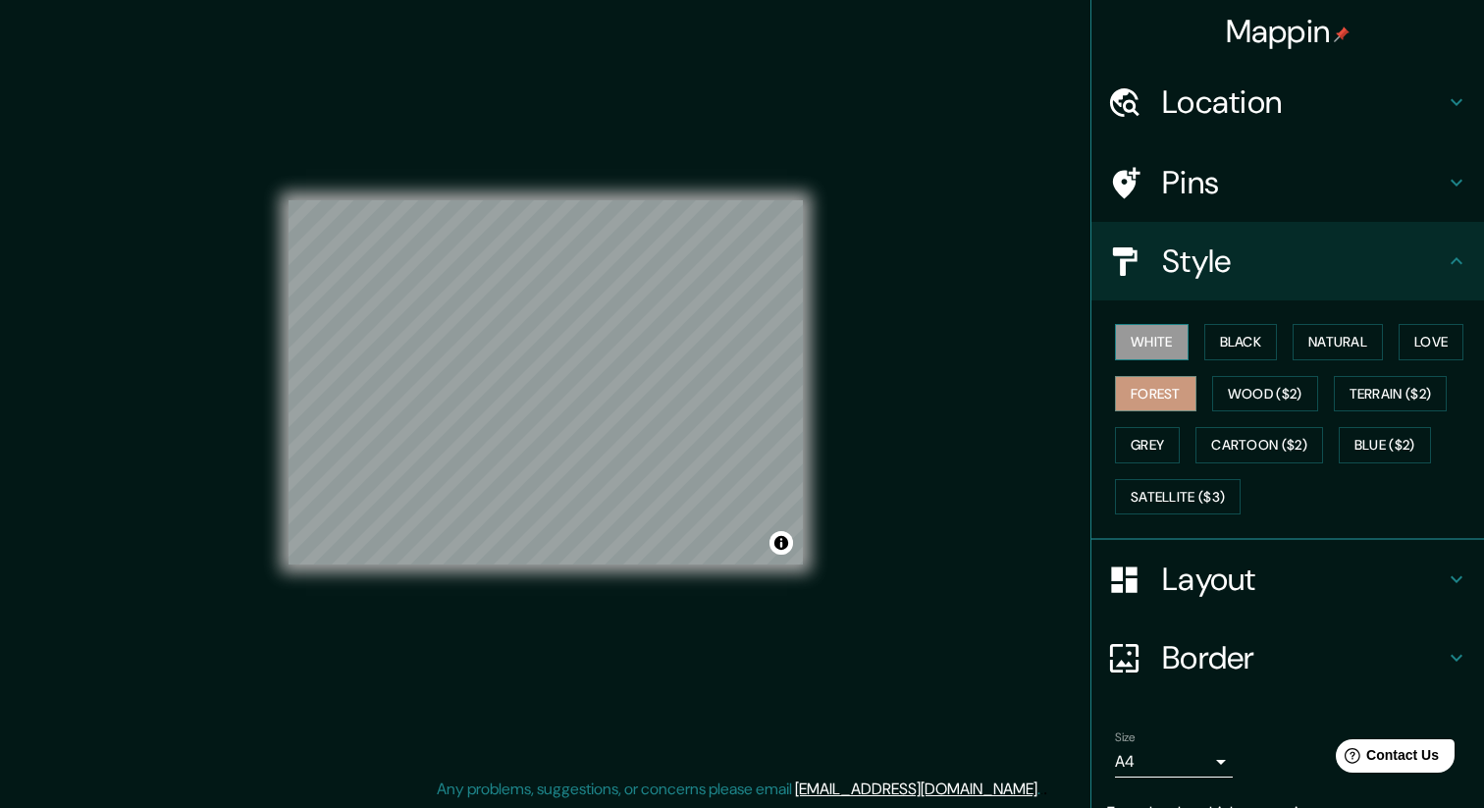
click at [1134, 351] on button "White" at bounding box center [1152, 342] width 74 height 36
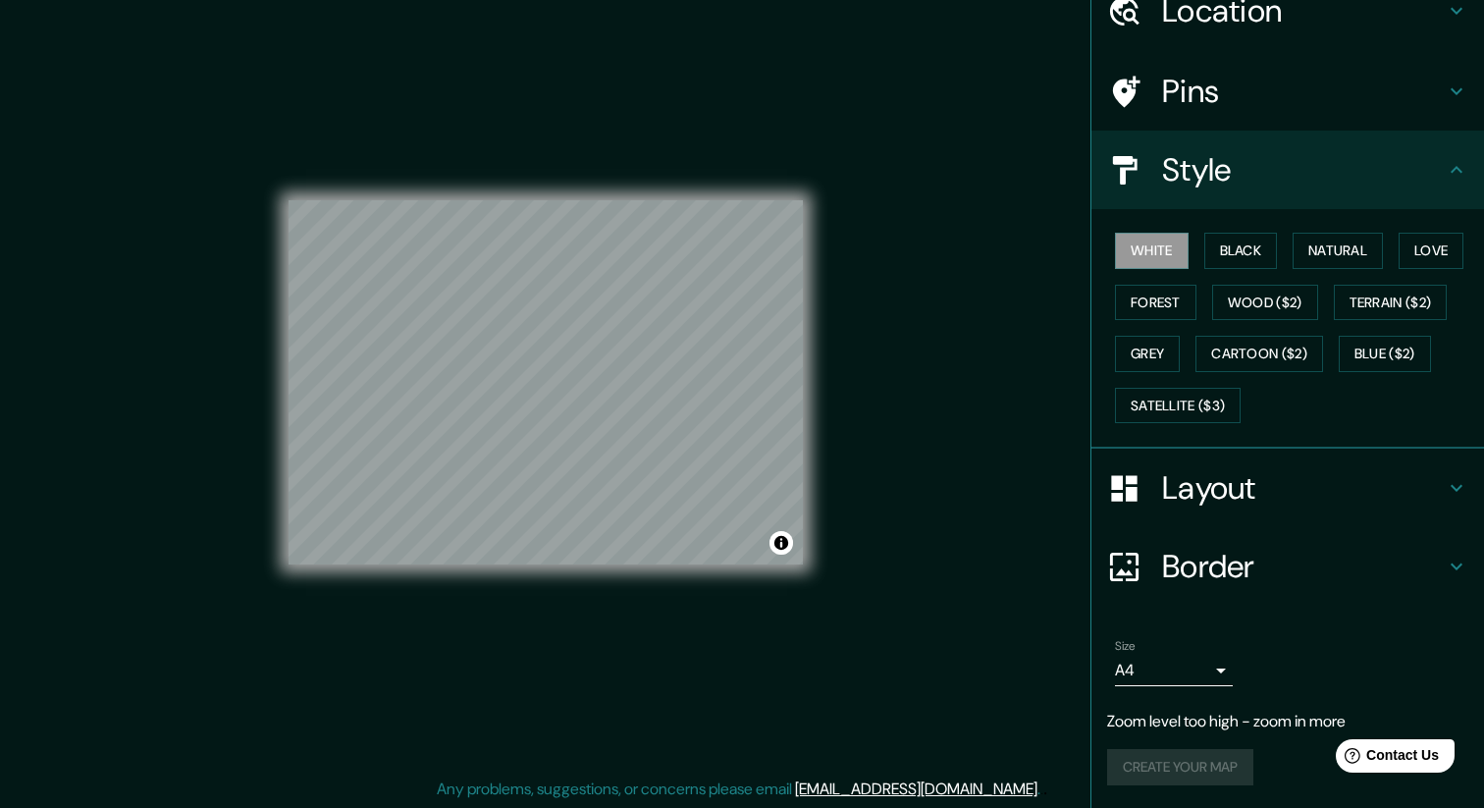
click at [1279, 721] on p "Zoom level too high - zoom in more" at bounding box center [1287, 721] width 361 height 24
click at [1211, 676] on body "Mappin Location [GEOGRAPHIC_DATA], [GEOGRAPHIC_DATA] Pins Style White Black Nat…" at bounding box center [742, 391] width 1484 height 808
click at [1211, 676] on ul "A4 A3 A1 ($2.50)" at bounding box center [1174, 731] width 118 height 122
click at [1195, 494] on div at bounding box center [742, 404] width 1484 height 808
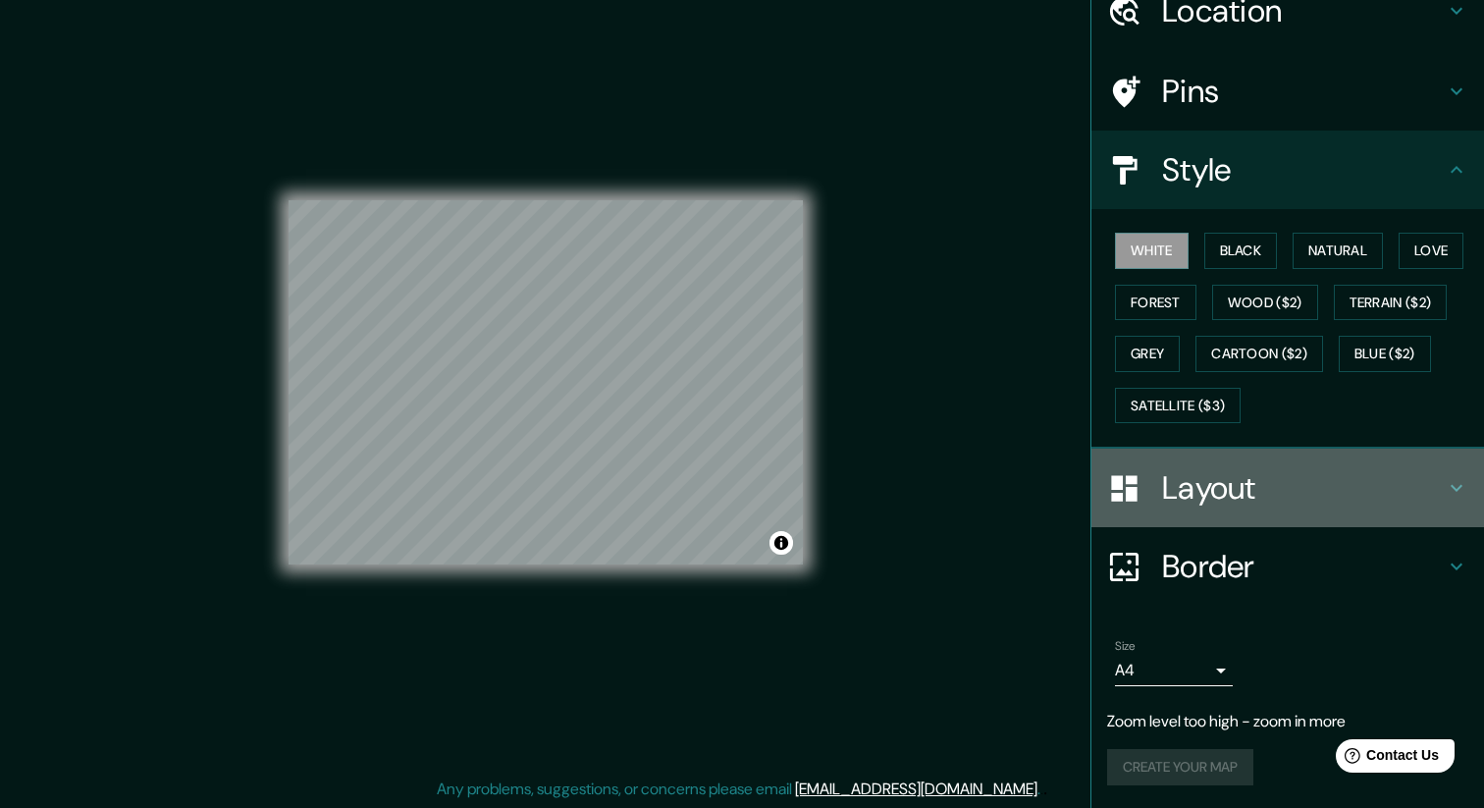
drag, startPoint x: 1199, startPoint y: 499, endPoint x: 1217, endPoint y: 498, distance: 17.7
click at [1204, 498] on h4 "Layout" at bounding box center [1303, 487] width 283 height 39
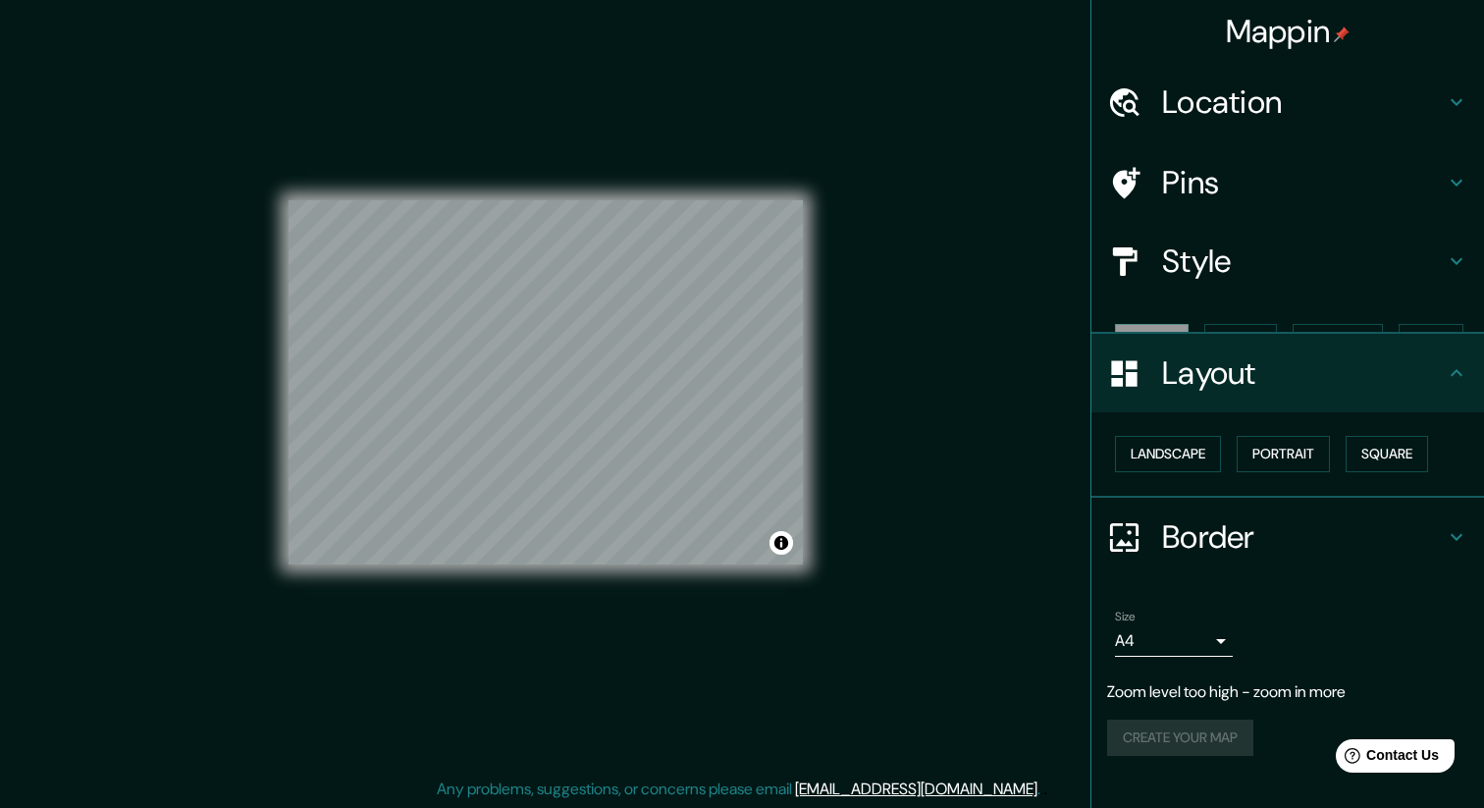
scroll to position [0, 0]
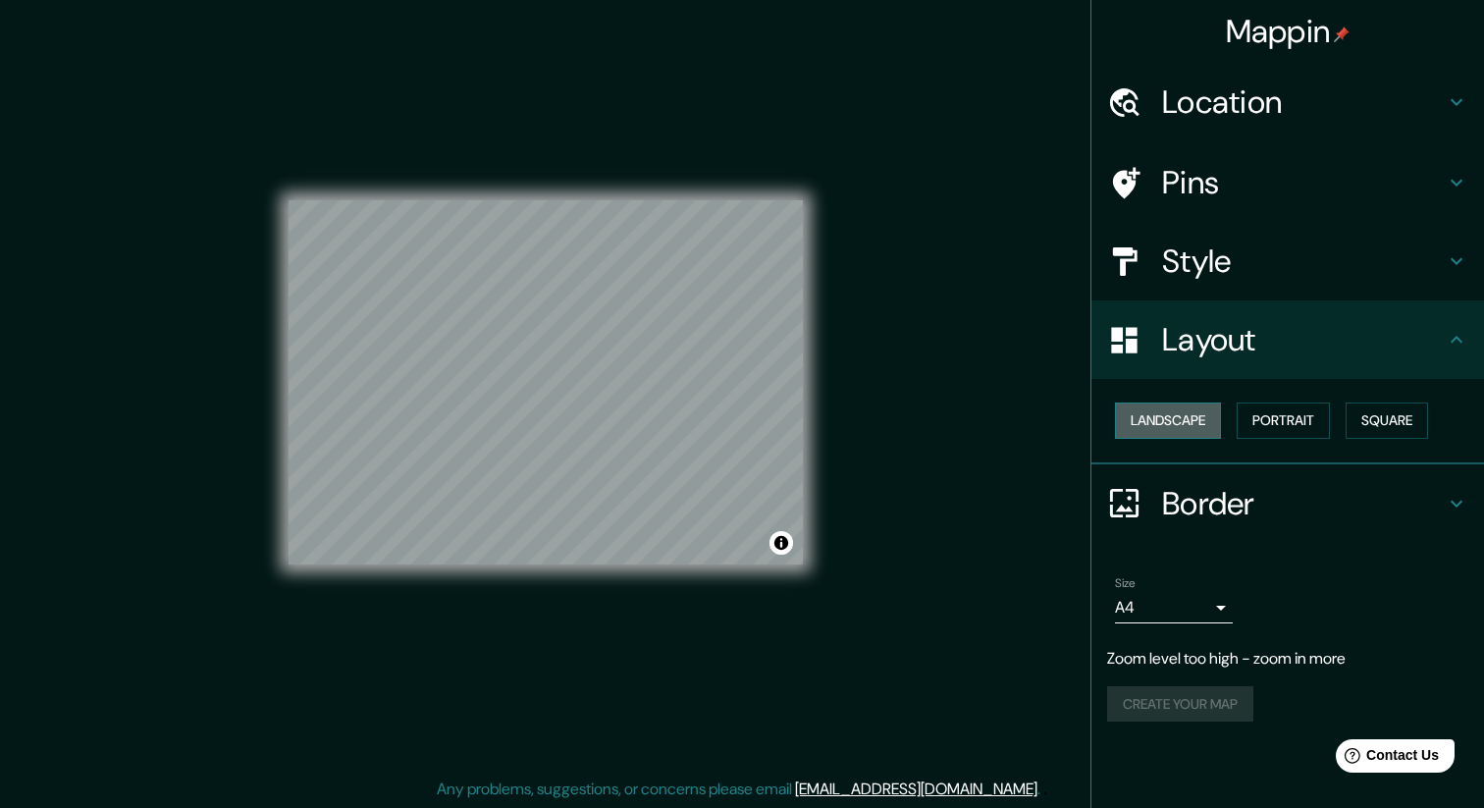
click at [1202, 428] on button "Landscape" at bounding box center [1168, 420] width 106 height 36
click at [1274, 422] on button "Portrait" at bounding box center [1282, 420] width 93 height 36
